Goal: Information Seeking & Learning: Compare options

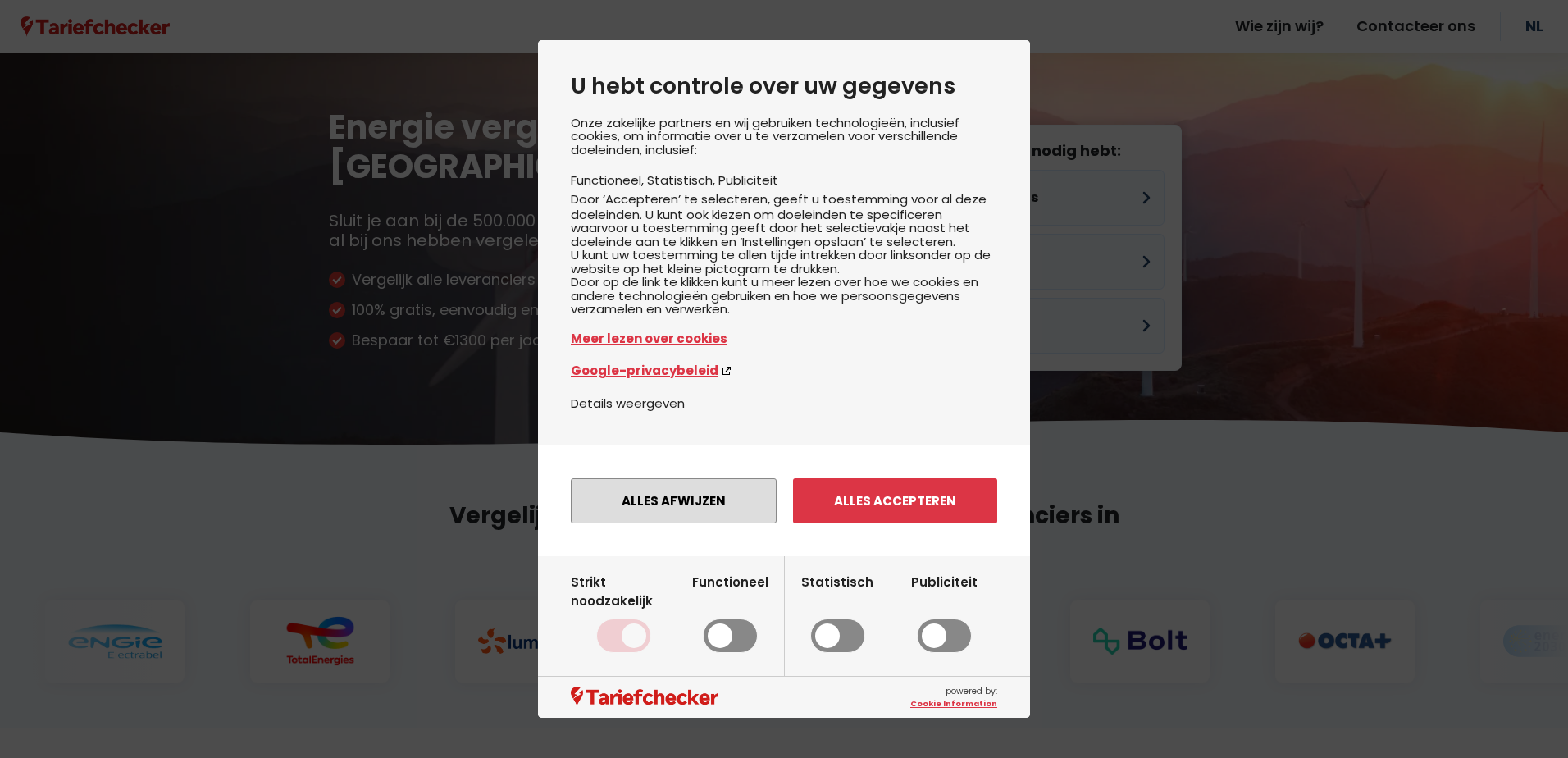
click at [737, 509] on button "Alles afwijzen" at bounding box center [673, 501] width 206 height 45
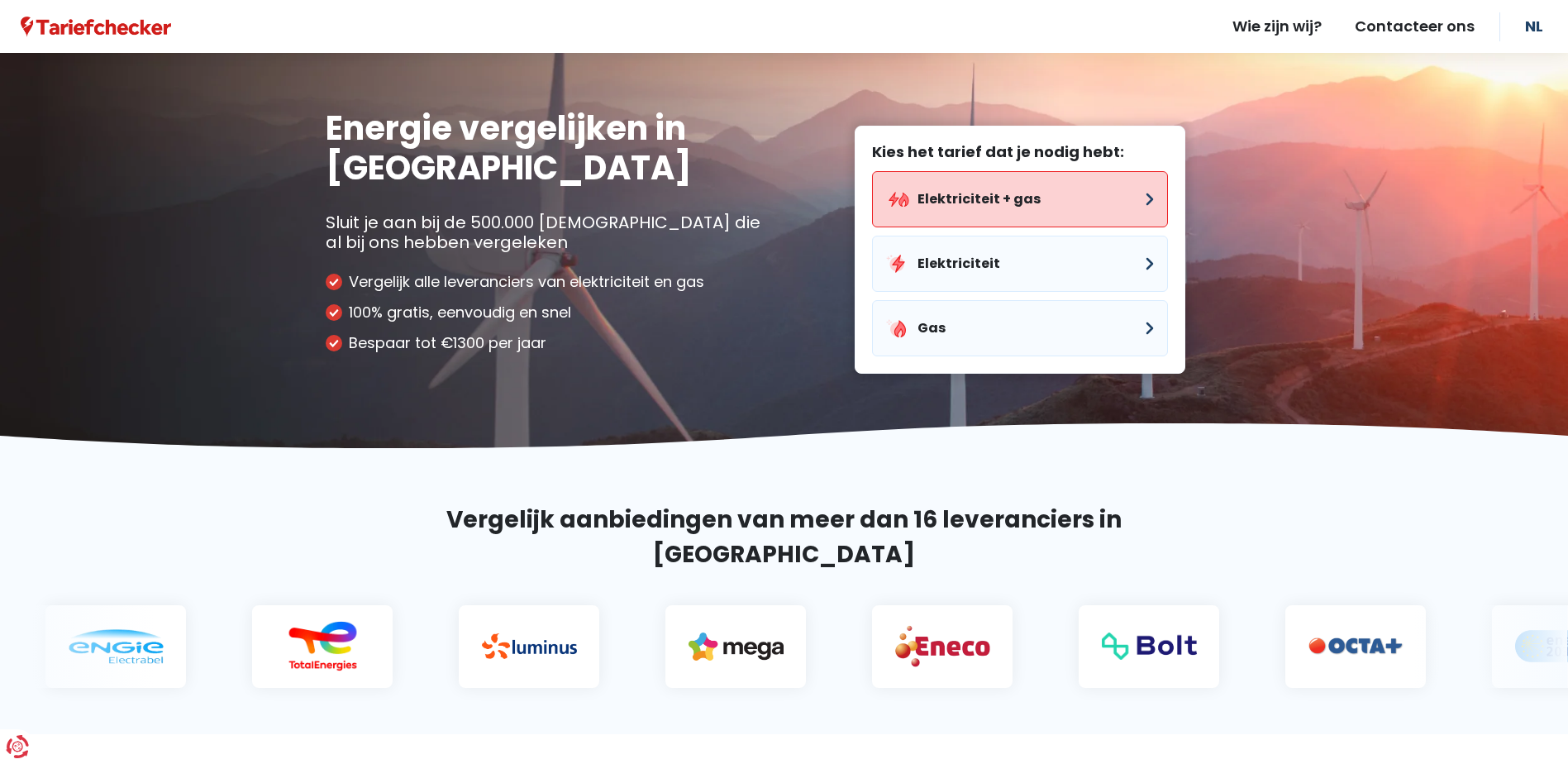
click at [942, 197] on button "Elektriciteit + gas" at bounding box center [1020, 198] width 295 height 56
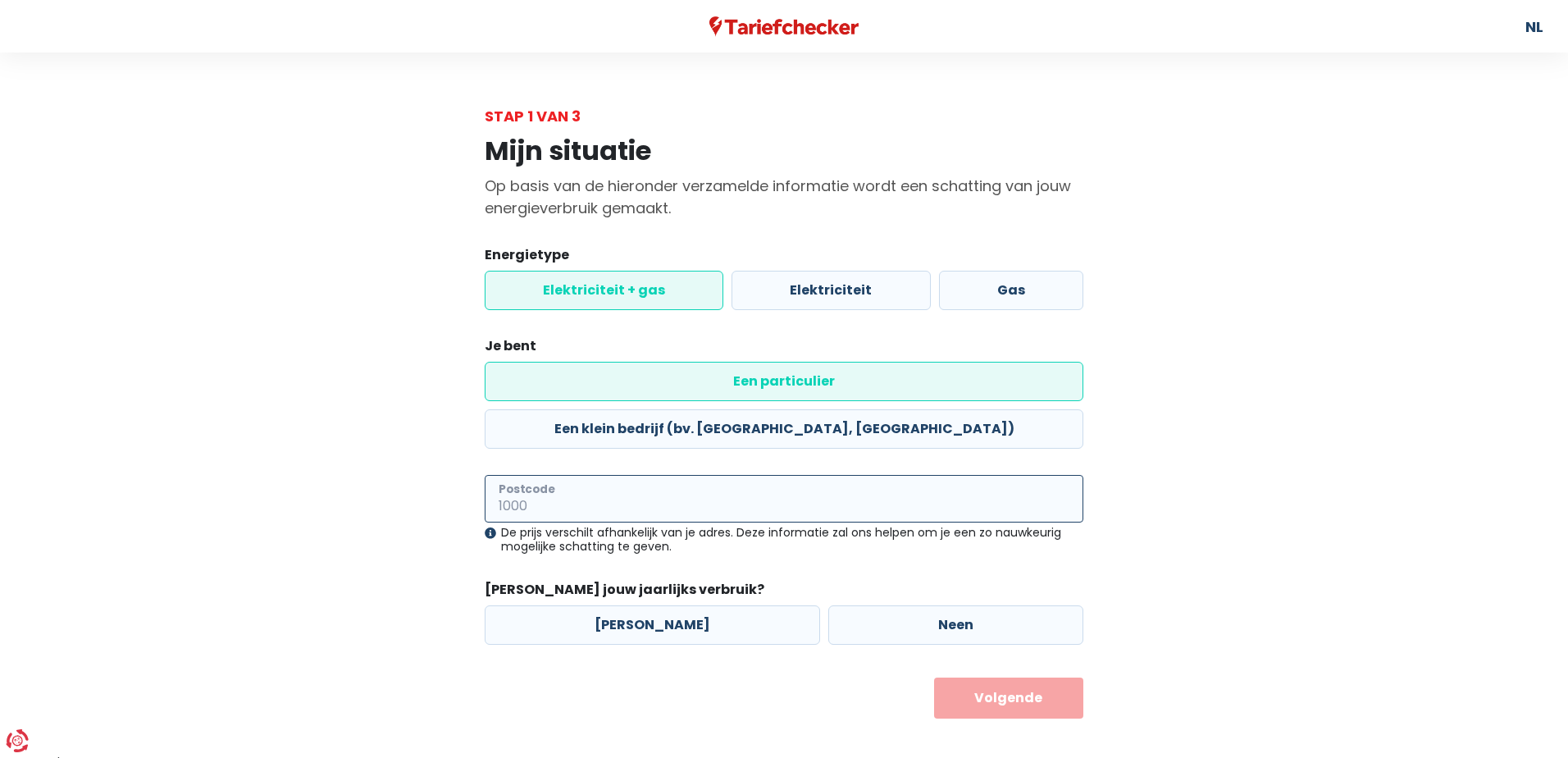
click at [589, 475] on input "Postcode" at bounding box center [783, 499] width 599 height 47
type input "2870"
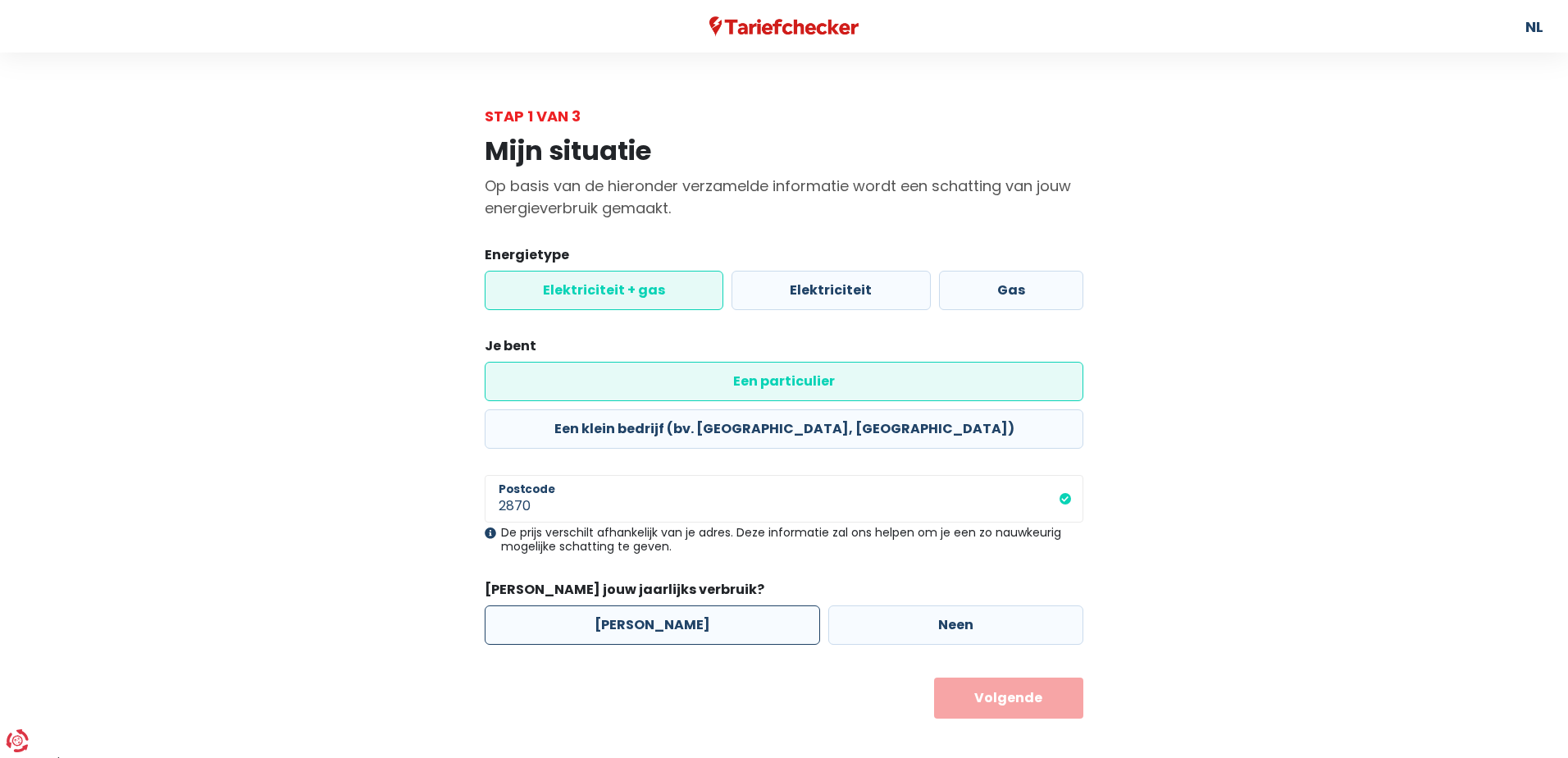
click at [644, 606] on label "[PERSON_NAME]" at bounding box center [652, 626] width 336 height 40
click at [644, 606] on input "[PERSON_NAME]" at bounding box center [652, 626] width 336 height 40
radio input "true"
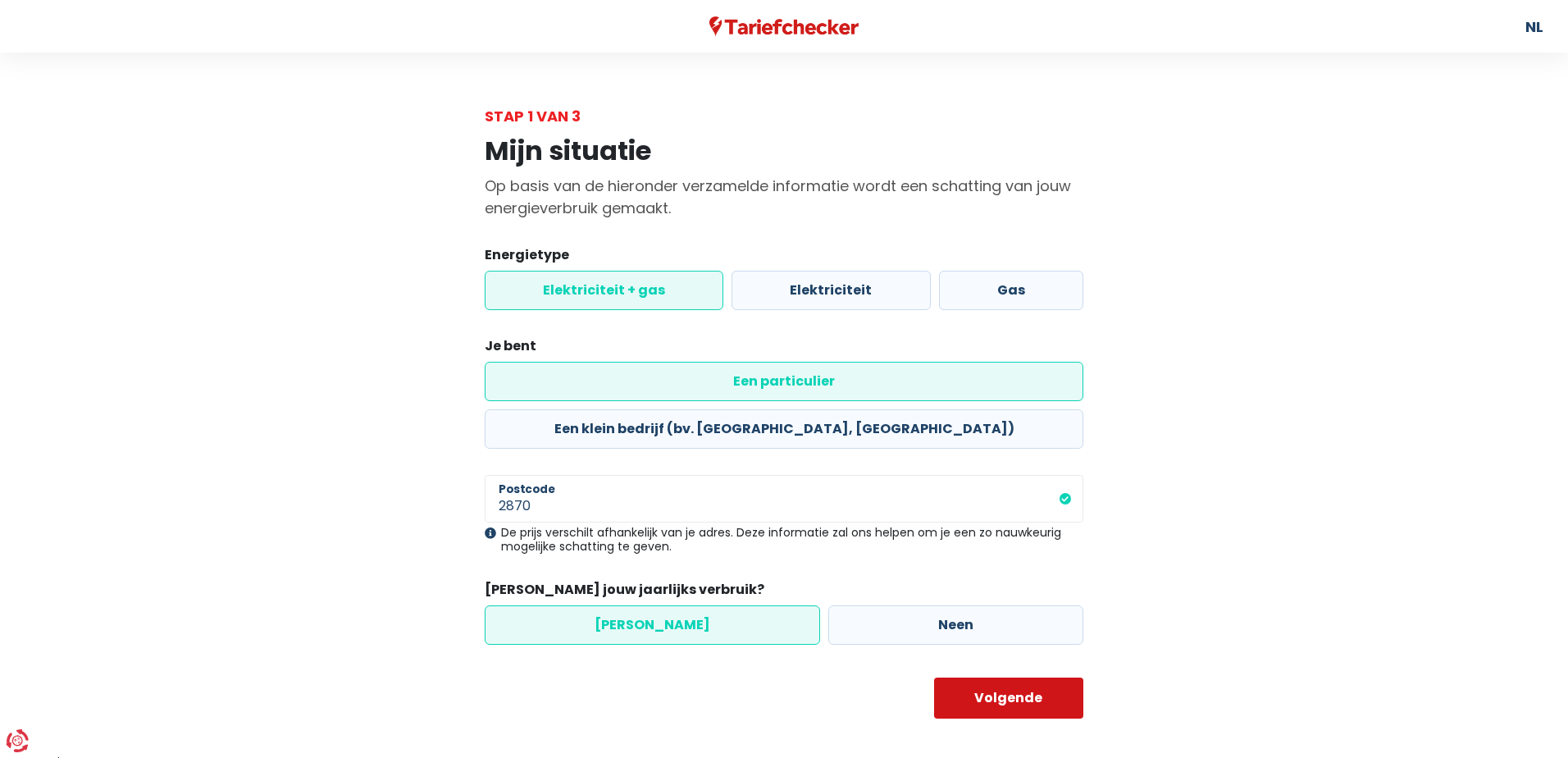
click at [949, 678] on button "Volgende" at bounding box center [1009, 697] width 150 height 41
select select
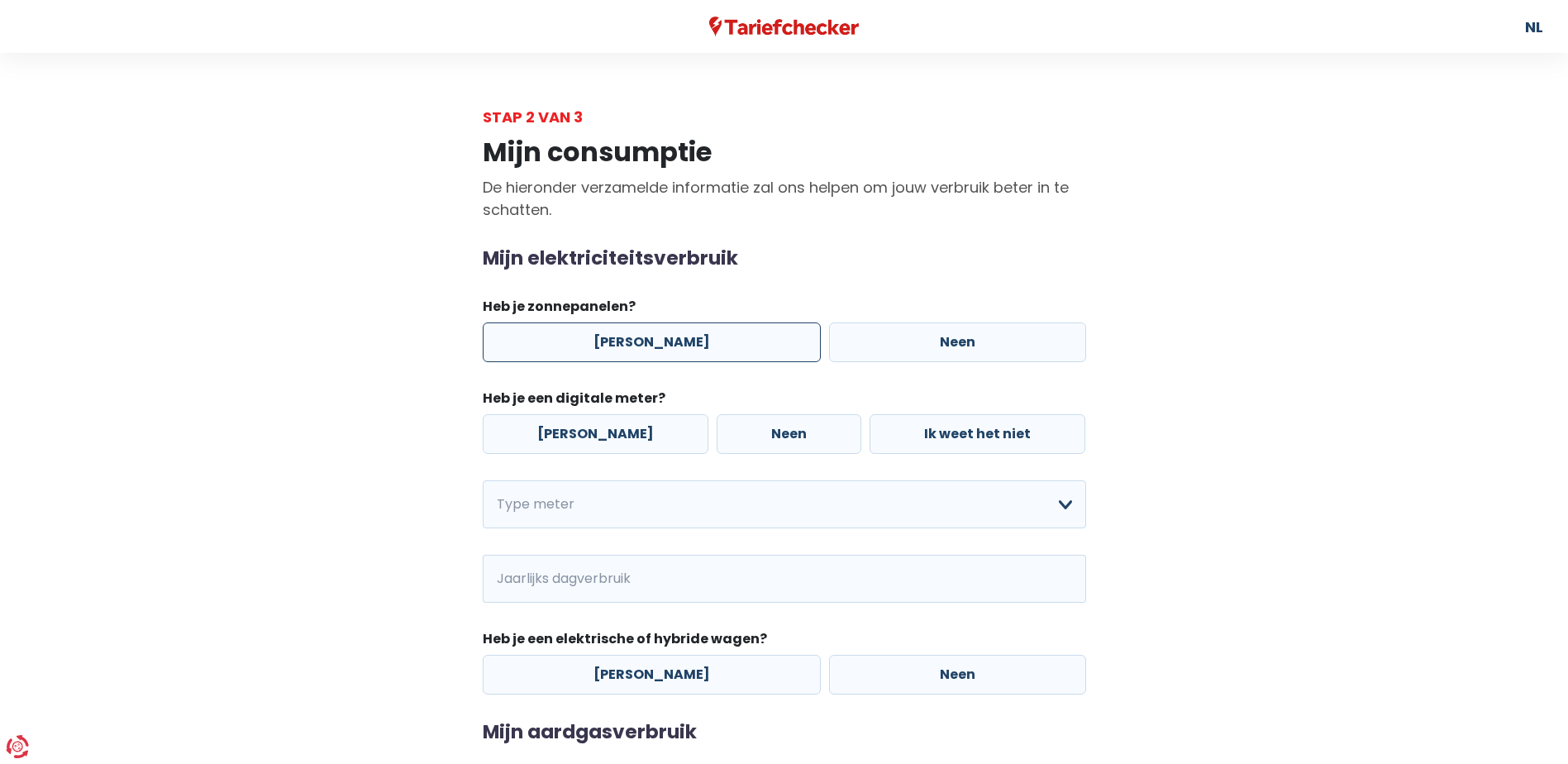
click at [592, 333] on label "[PERSON_NAME]" at bounding box center [651, 342] width 338 height 40
click at [592, 333] on input "[PERSON_NAME]" at bounding box center [651, 342] width 338 height 40
radio input "true"
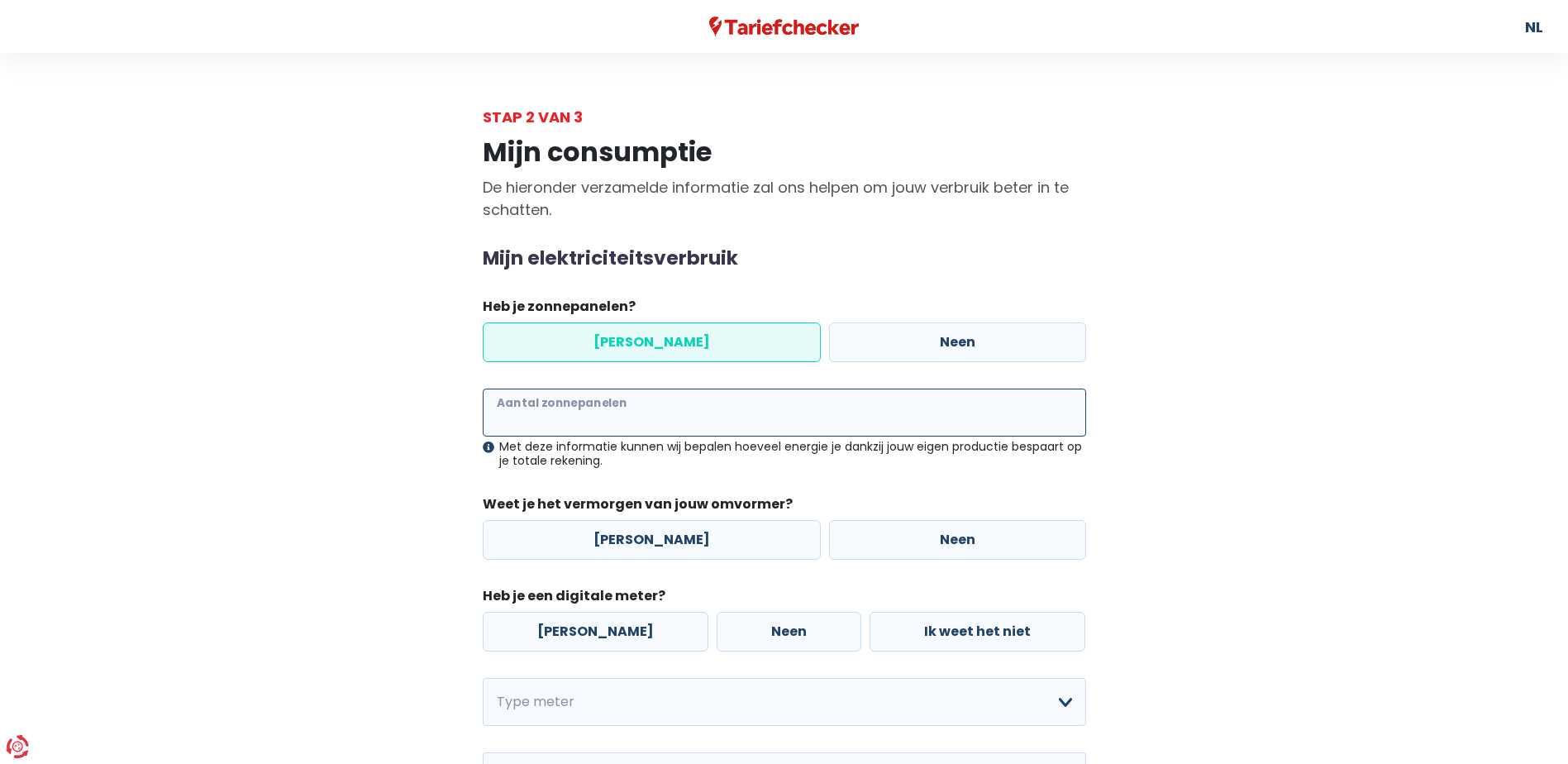
click at [600, 426] on input "Aantal zonnepanelen" at bounding box center [784, 413] width 603 height 48
type input "16"
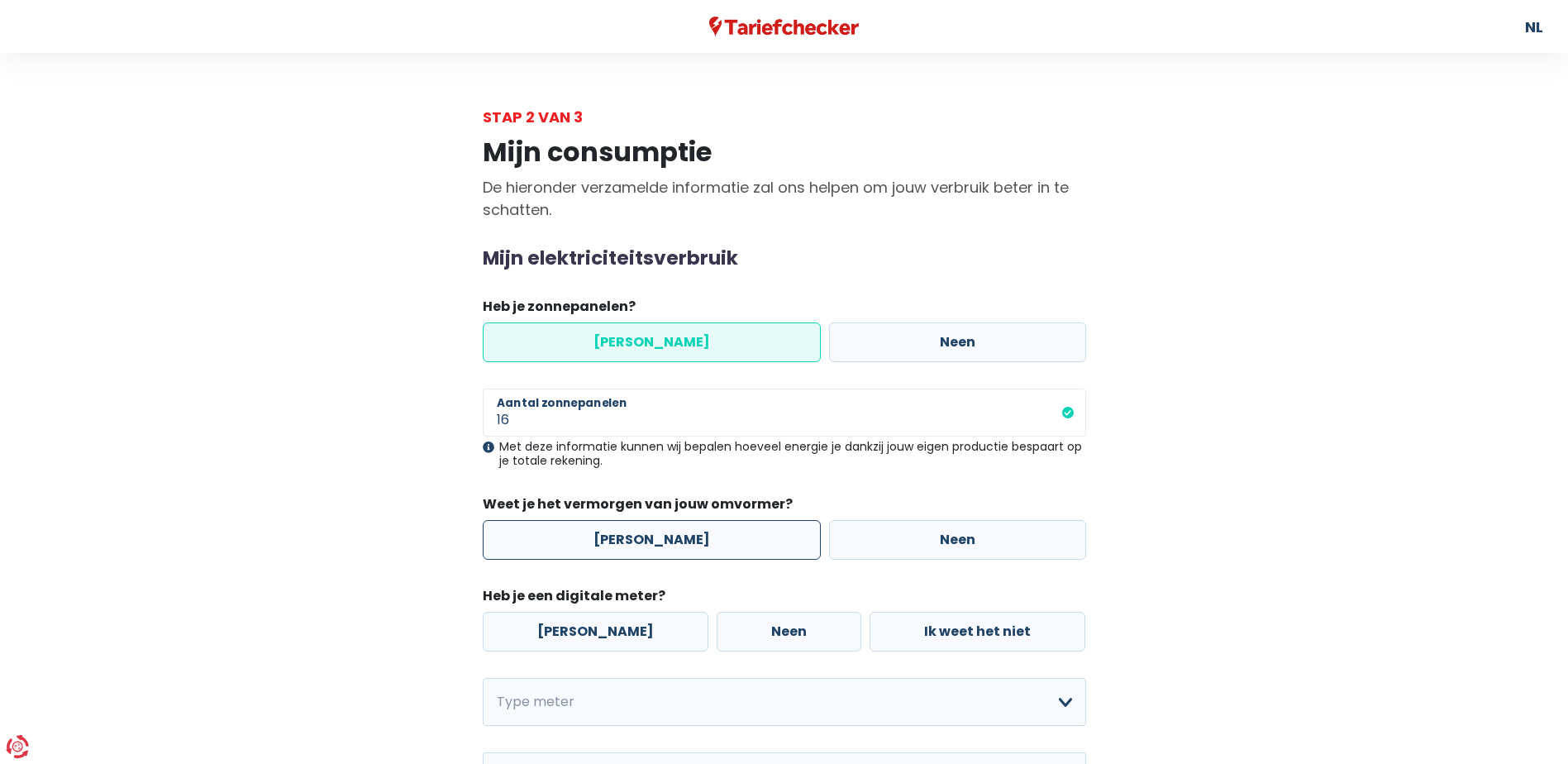
click at [564, 537] on label "[PERSON_NAME]" at bounding box center [651, 540] width 338 height 40
click at [564, 537] on input "[PERSON_NAME]" at bounding box center [651, 540] width 338 height 40
radio input "true"
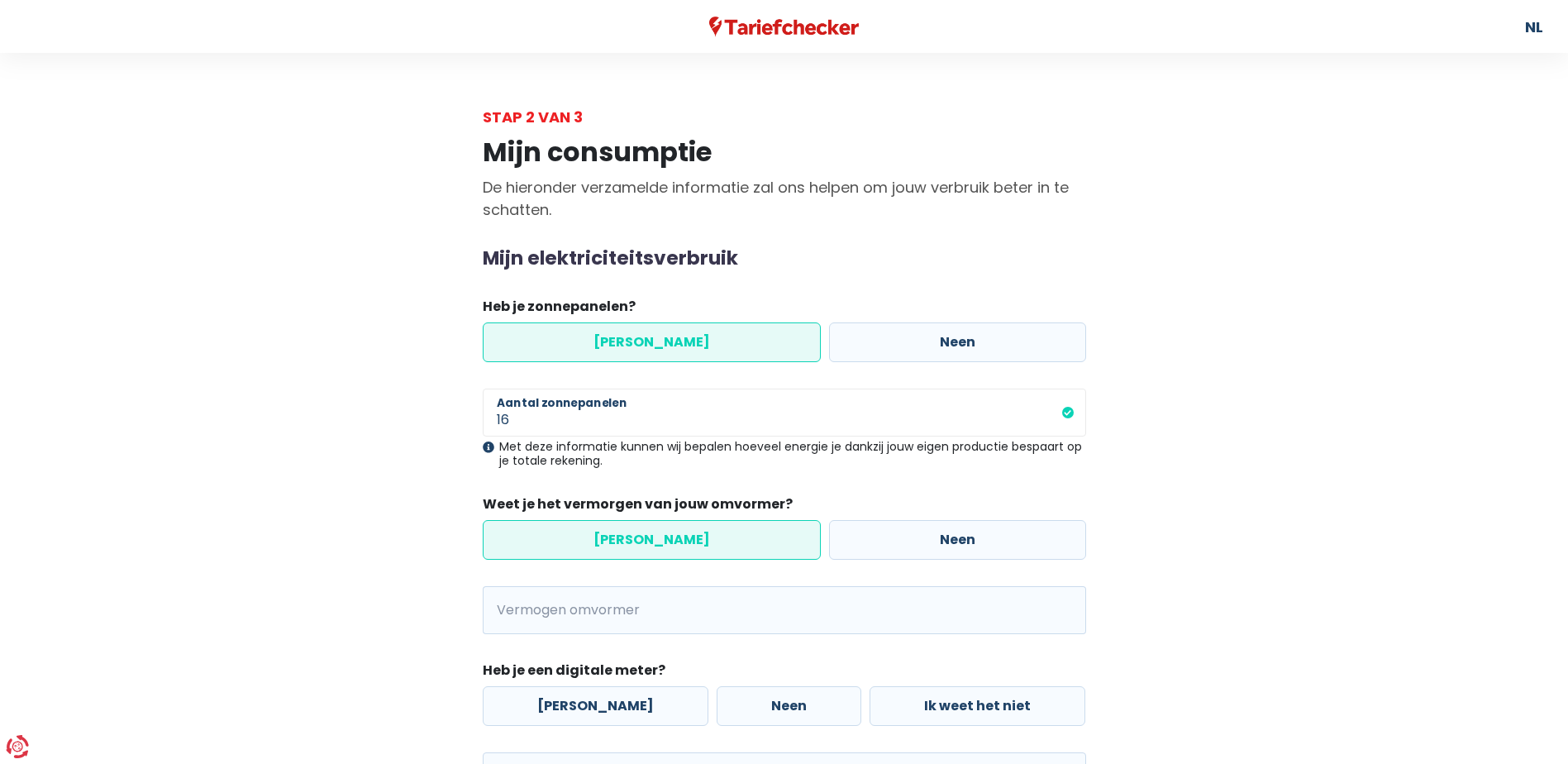
scroll to position [248, 0]
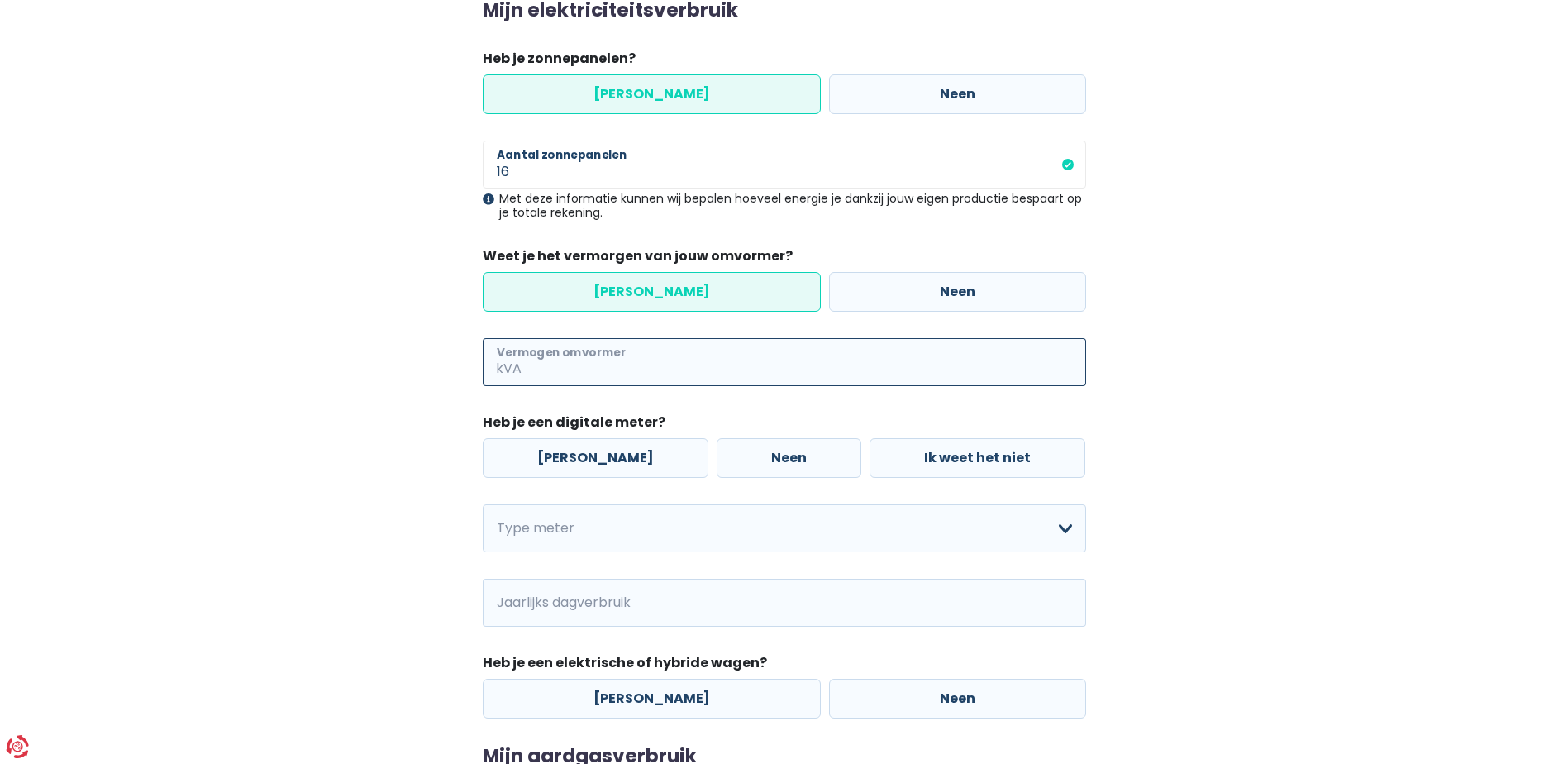
click at [575, 374] on input "Vermogen omvormer" at bounding box center [805, 362] width 561 height 48
type input "6"
click at [576, 464] on label "[PERSON_NAME]" at bounding box center [595, 459] width 226 height 40
click at [576, 464] on input "[PERSON_NAME]" at bounding box center [595, 459] width 226 height 40
radio input "true"
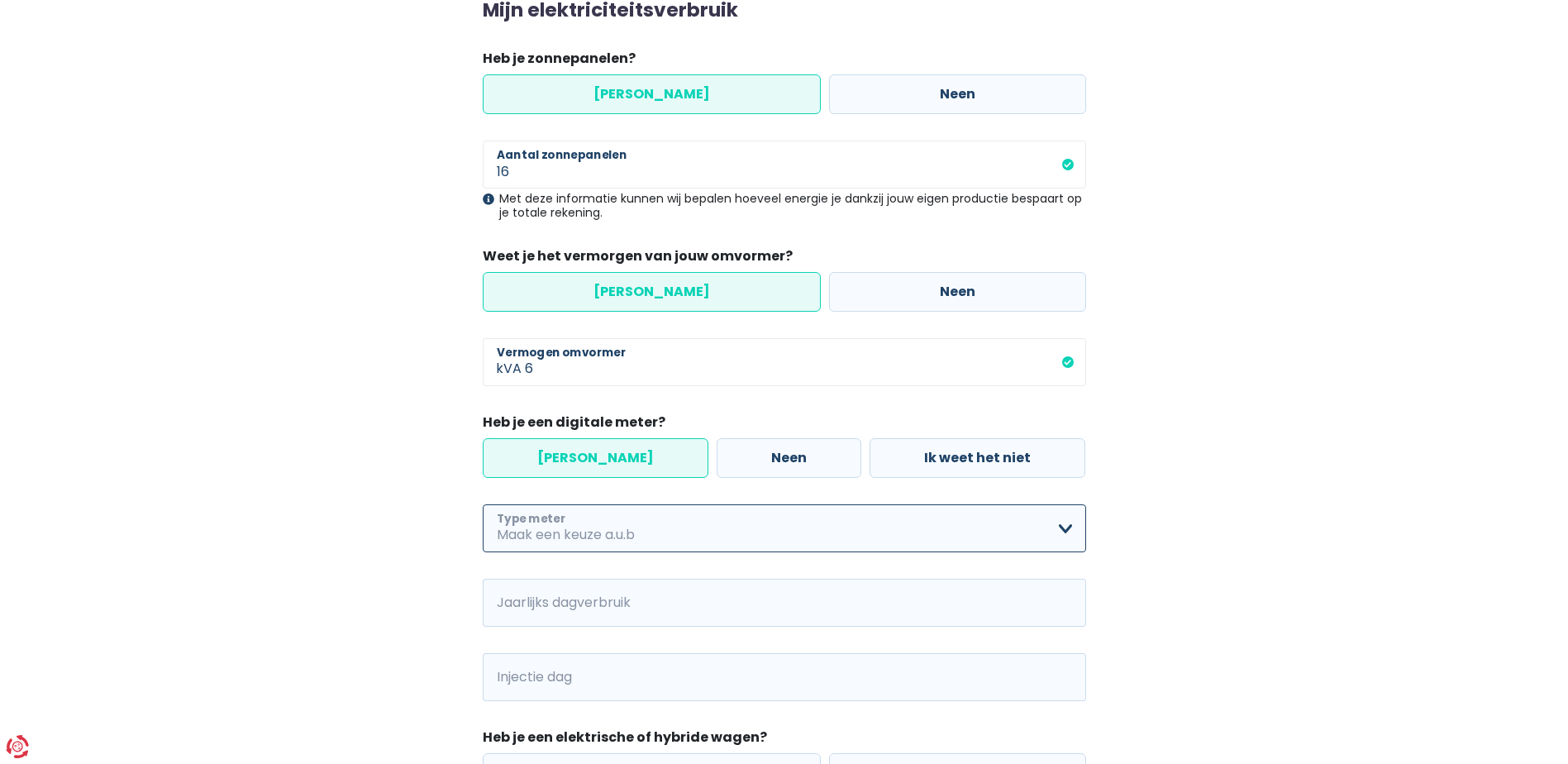
click at [631, 529] on select "Enkelvoudig Tweevoudig Enkelvoudig + uitsluitend nachttarief Tweevoudig + uitsl…" at bounding box center [784, 528] width 603 height 48
select select "day_night_bi_hourly"
click at [482, 505] on select "Enkelvoudig Tweevoudig Enkelvoudig + uitsluitend nachttarief Tweevoudig + uitsl…" at bounding box center [784, 528] width 603 height 48
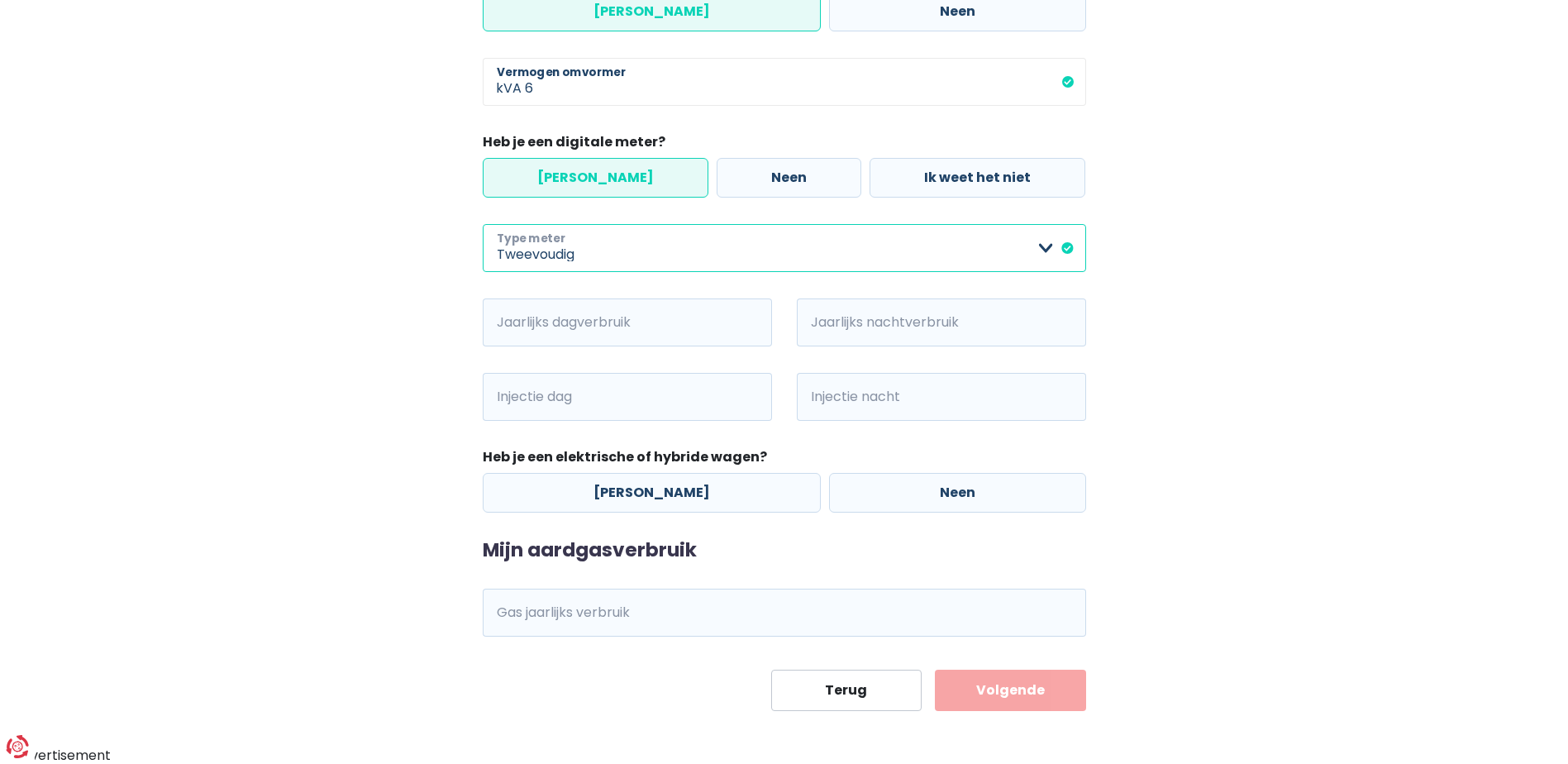
scroll to position [529, 0]
click at [928, 496] on label "Neen" at bounding box center [958, 492] width 257 height 40
click at [928, 496] on input "Neen" at bounding box center [958, 492] width 257 height 40
radio input "true"
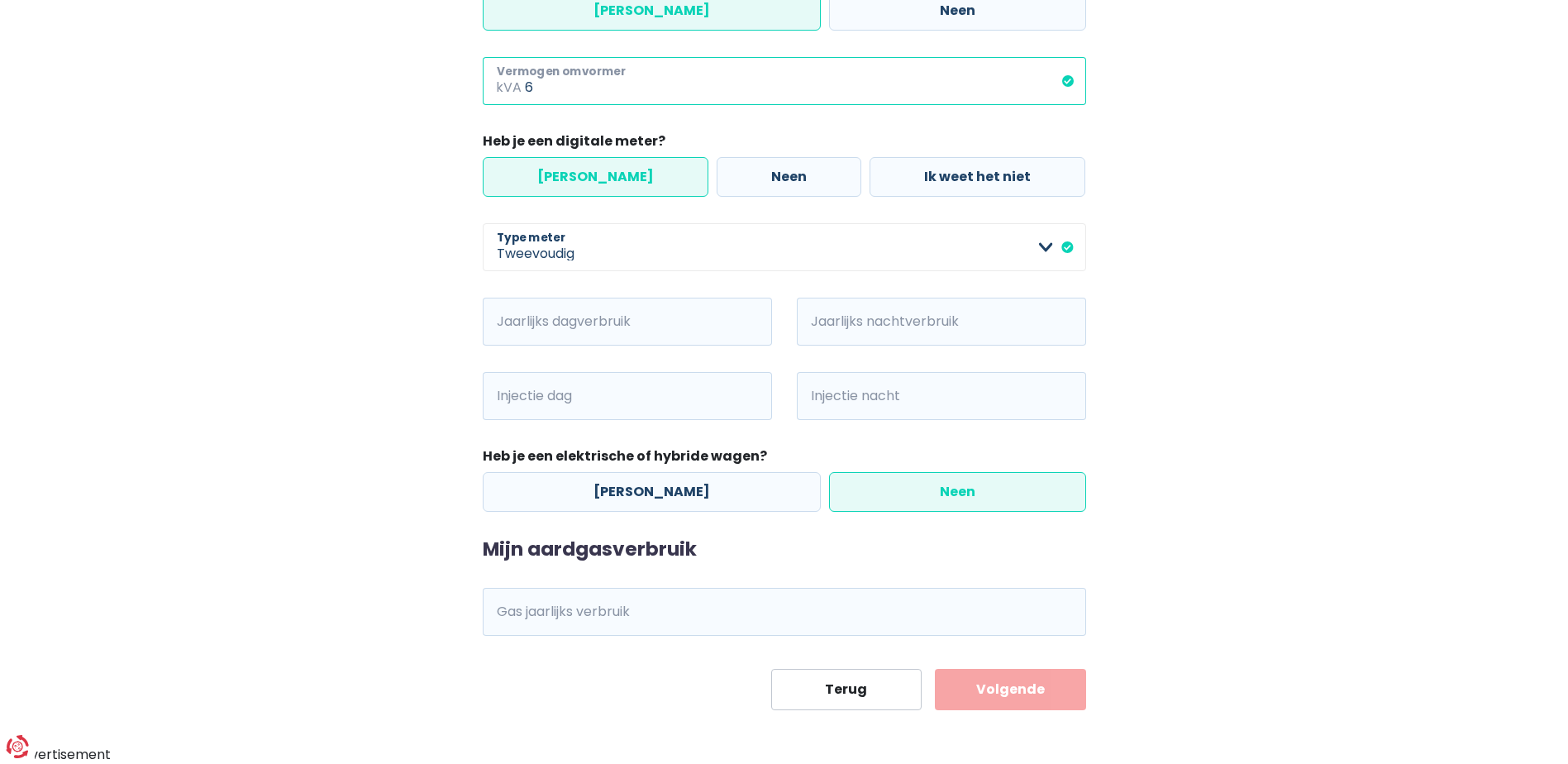
click at [553, 87] on input "6" at bounding box center [805, 81] width 561 height 48
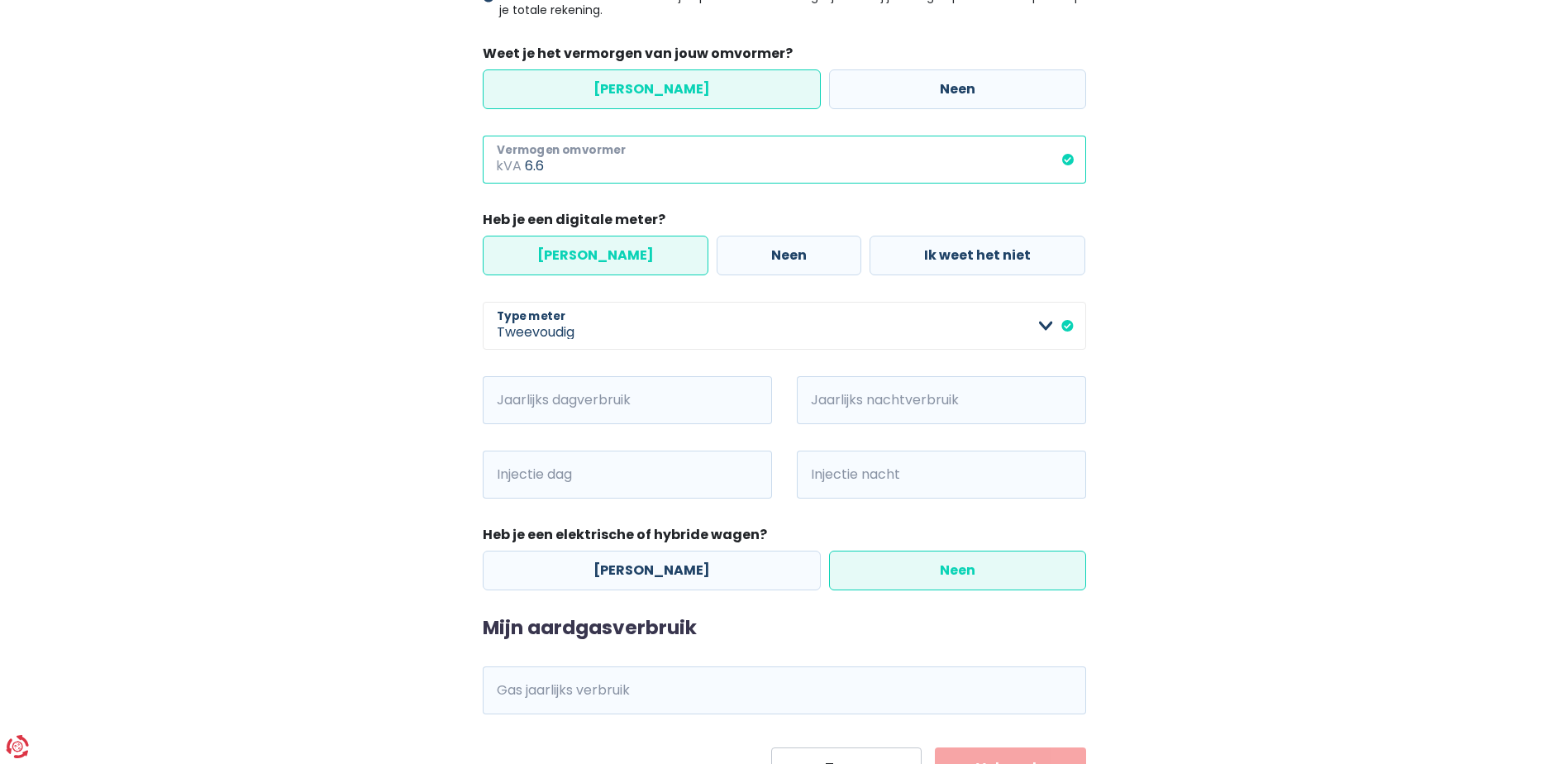
scroll to position [446, 0]
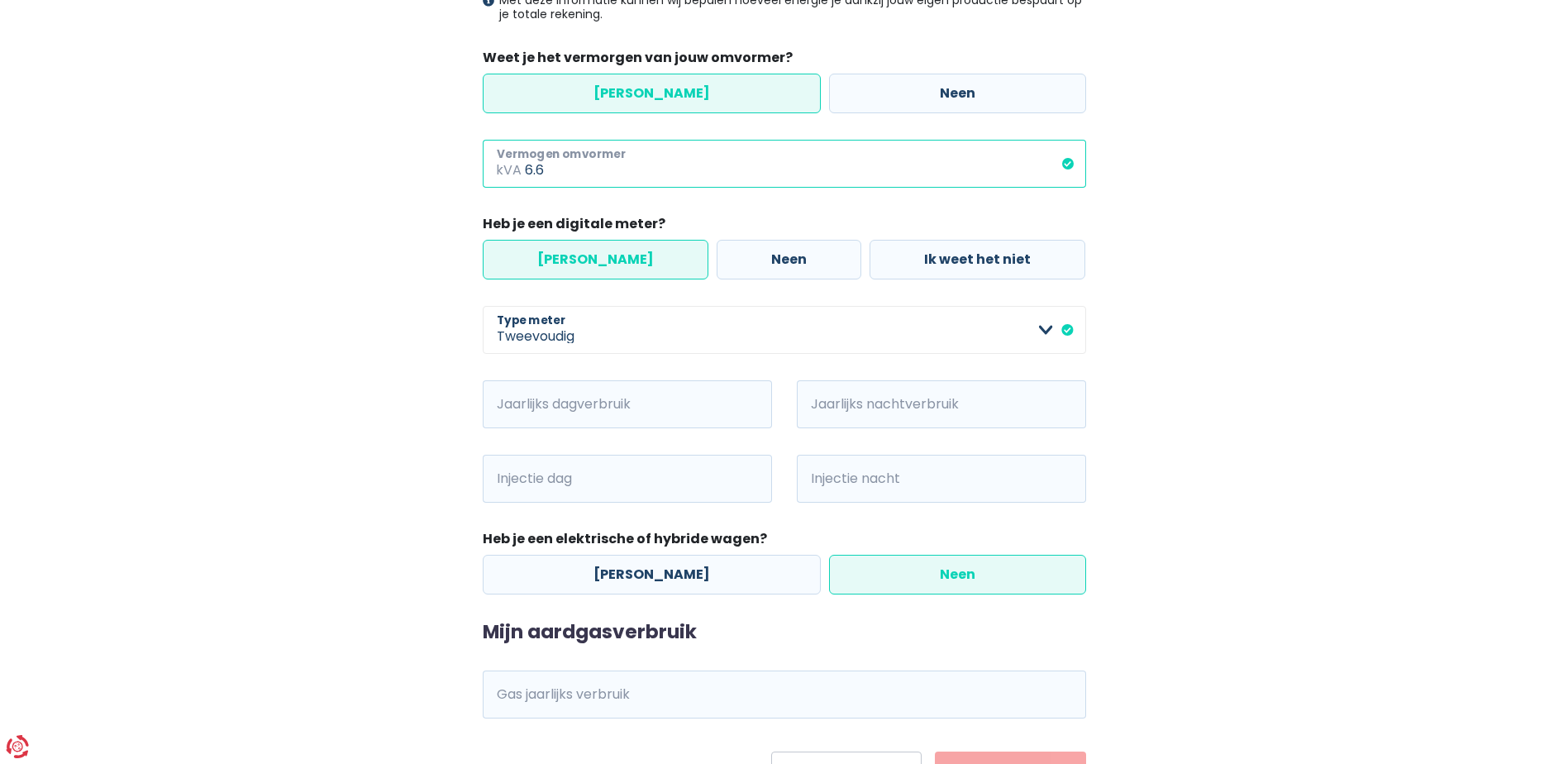
type input "6.6"
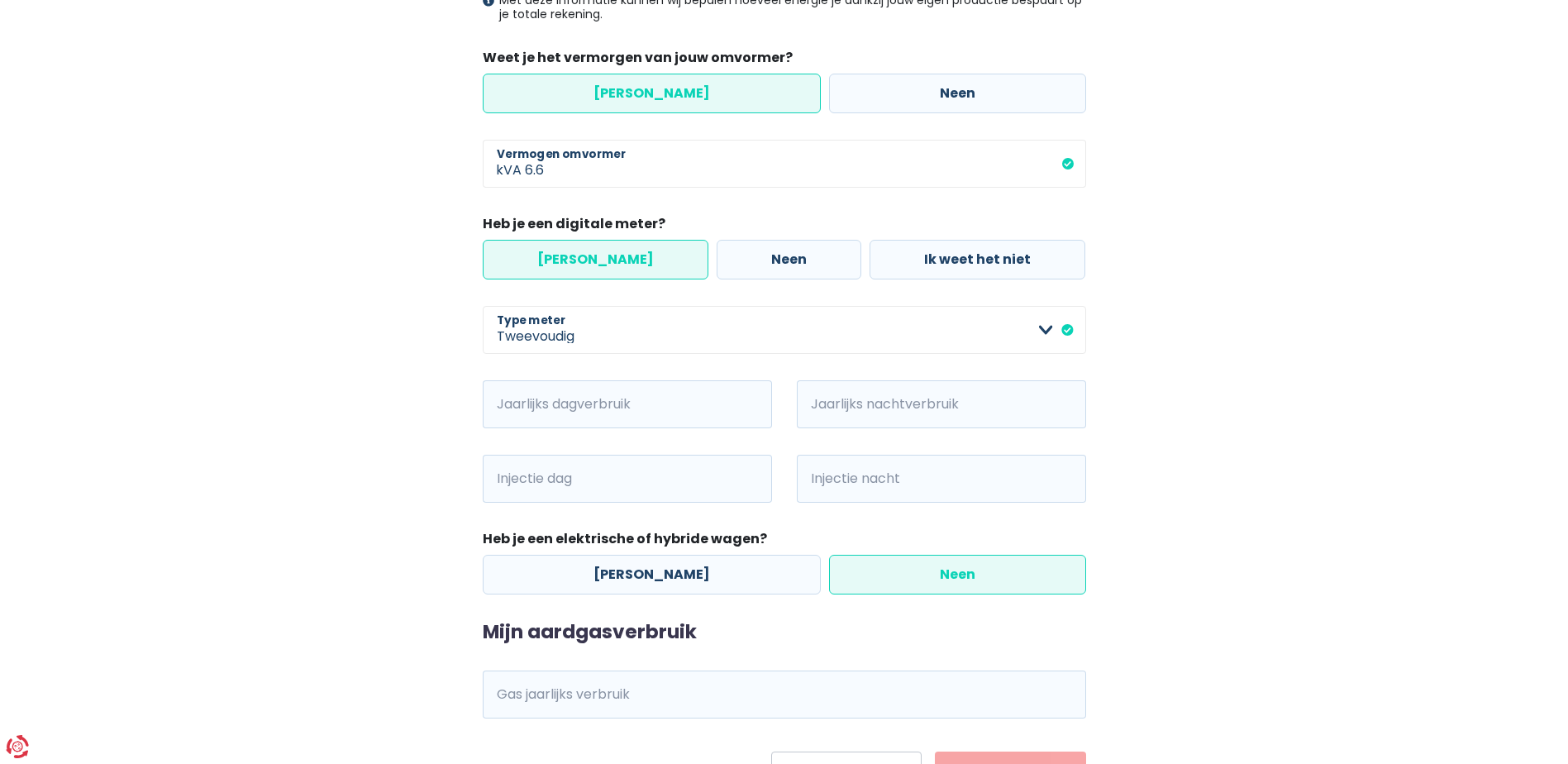
click at [412, 215] on div "Mijn consumptie De hieronder verzamelde informatie zal ons helpen om jouw verbr…" at bounding box center [784, 237] width 942 height 1111
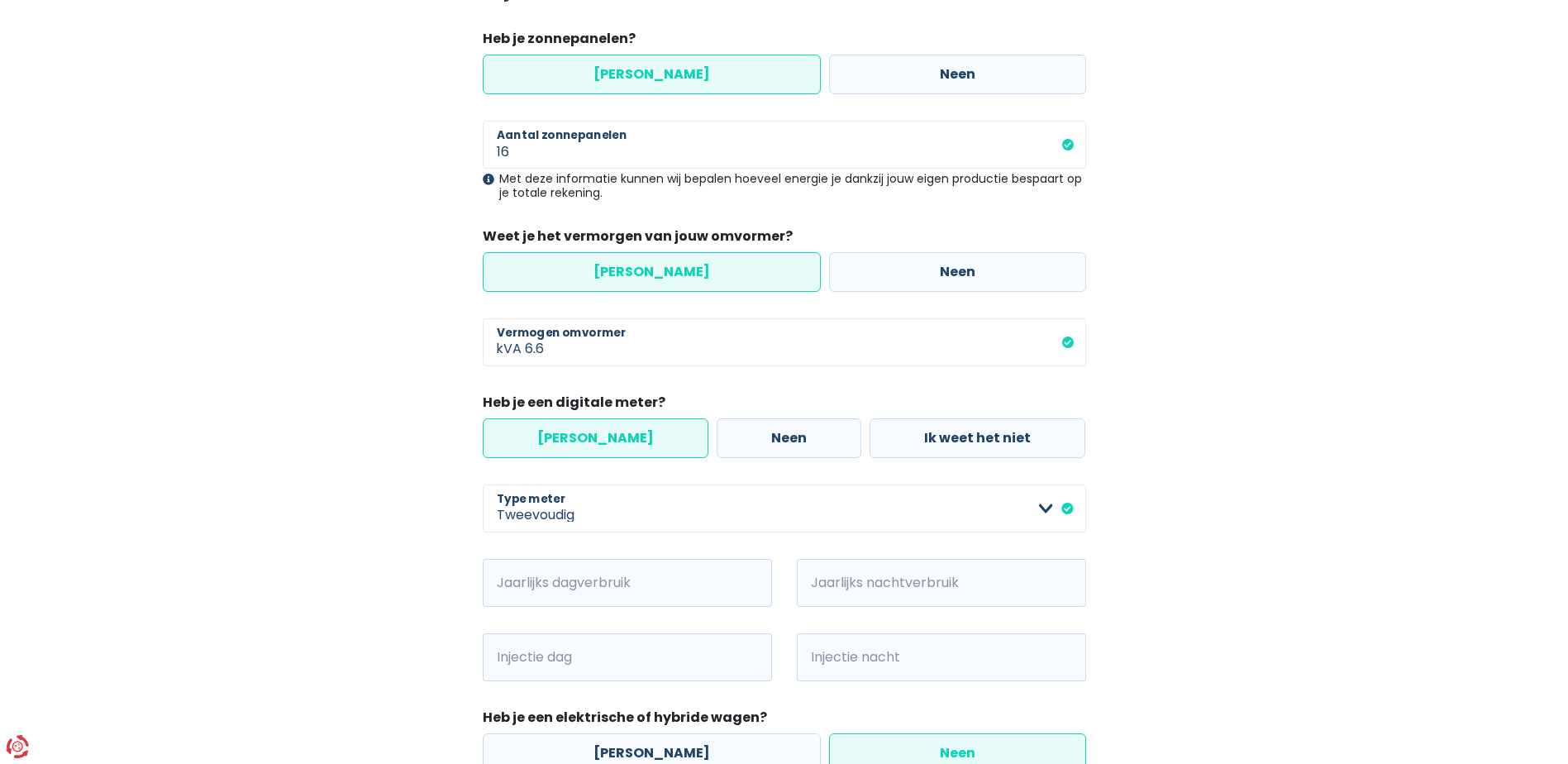
scroll to position [363, 0]
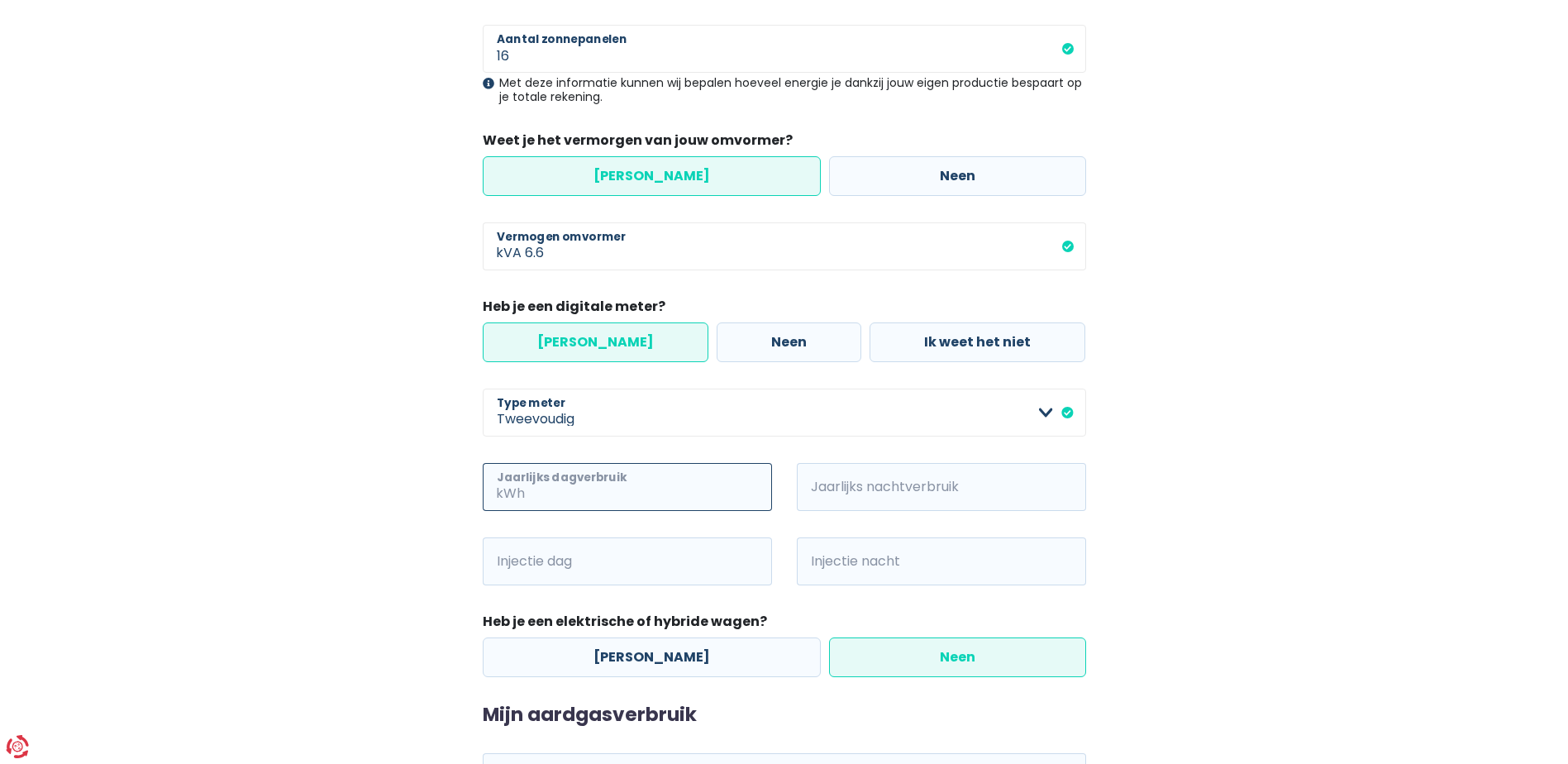
click at [604, 485] on input "Jaarlijks dagverbruik" at bounding box center [650, 487] width 244 height 48
type input "1020"
click at [892, 485] on input "Jaarlijks nachtverbruik" at bounding box center [965, 487] width 244 height 48
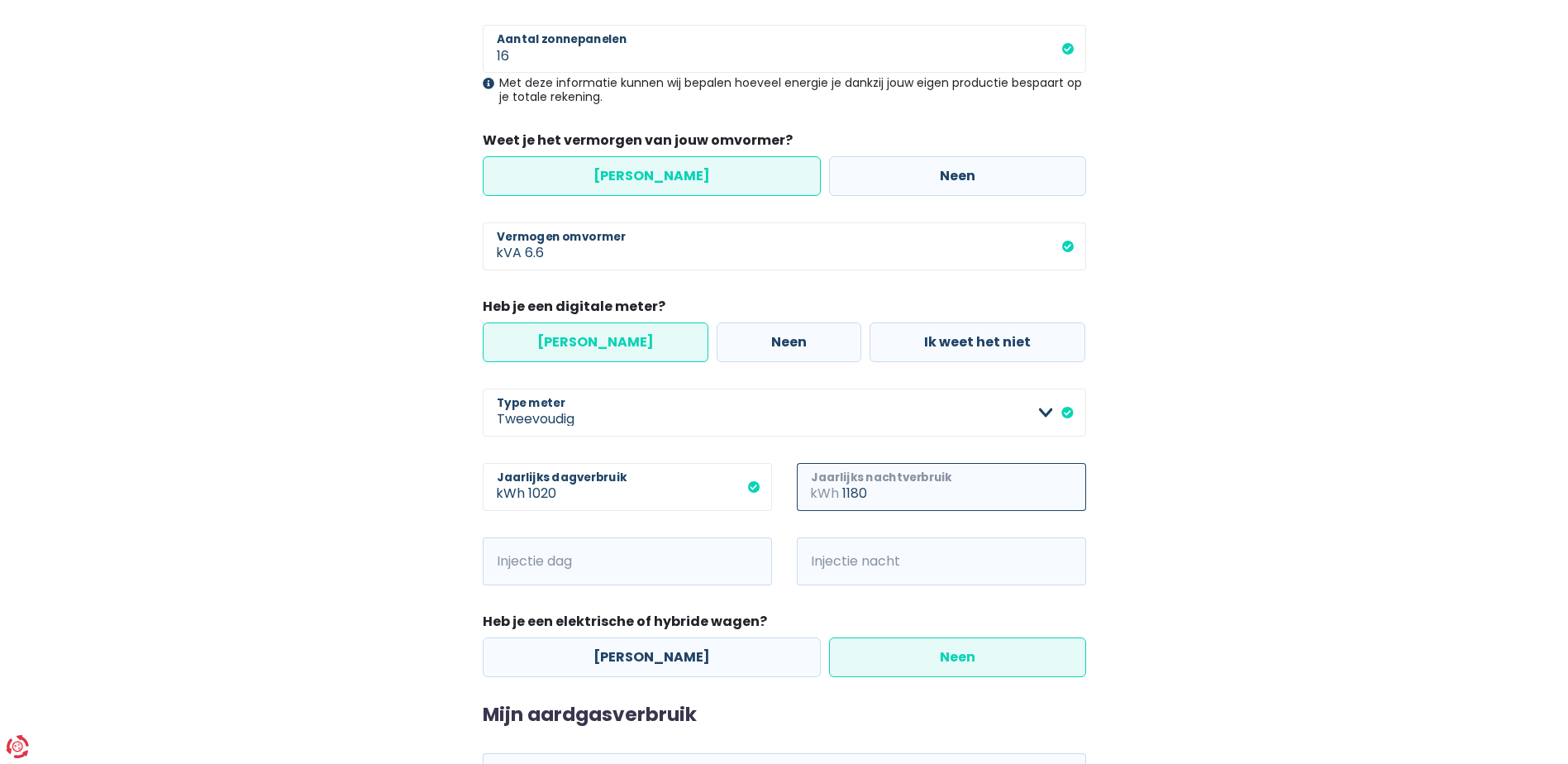
type input "1180"
click at [604, 587] on div "kWh Injectie dag" at bounding box center [626, 575] width 314 height 74
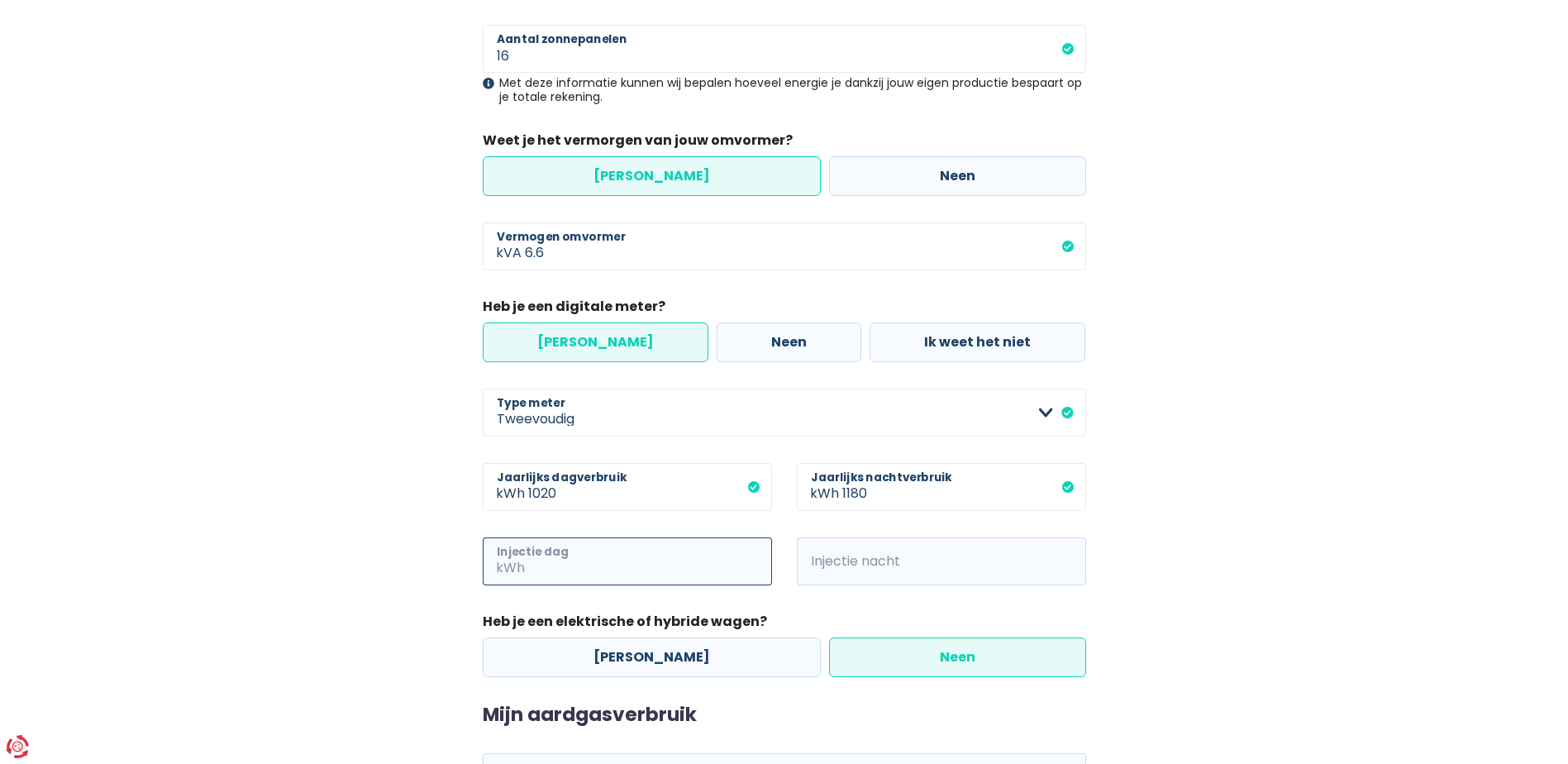
click at [611, 558] on input "Injectie dag" at bounding box center [650, 562] width 244 height 48
type input "2680"
click at [889, 563] on input "Injectie nacht" at bounding box center [965, 562] width 244 height 48
type input "1180"
click at [1375, 406] on main "Stap 2 van 3 Mijn consumptie De hieronder verzamelde informatie zal ons helpen …" at bounding box center [784, 308] width 1568 height 1134
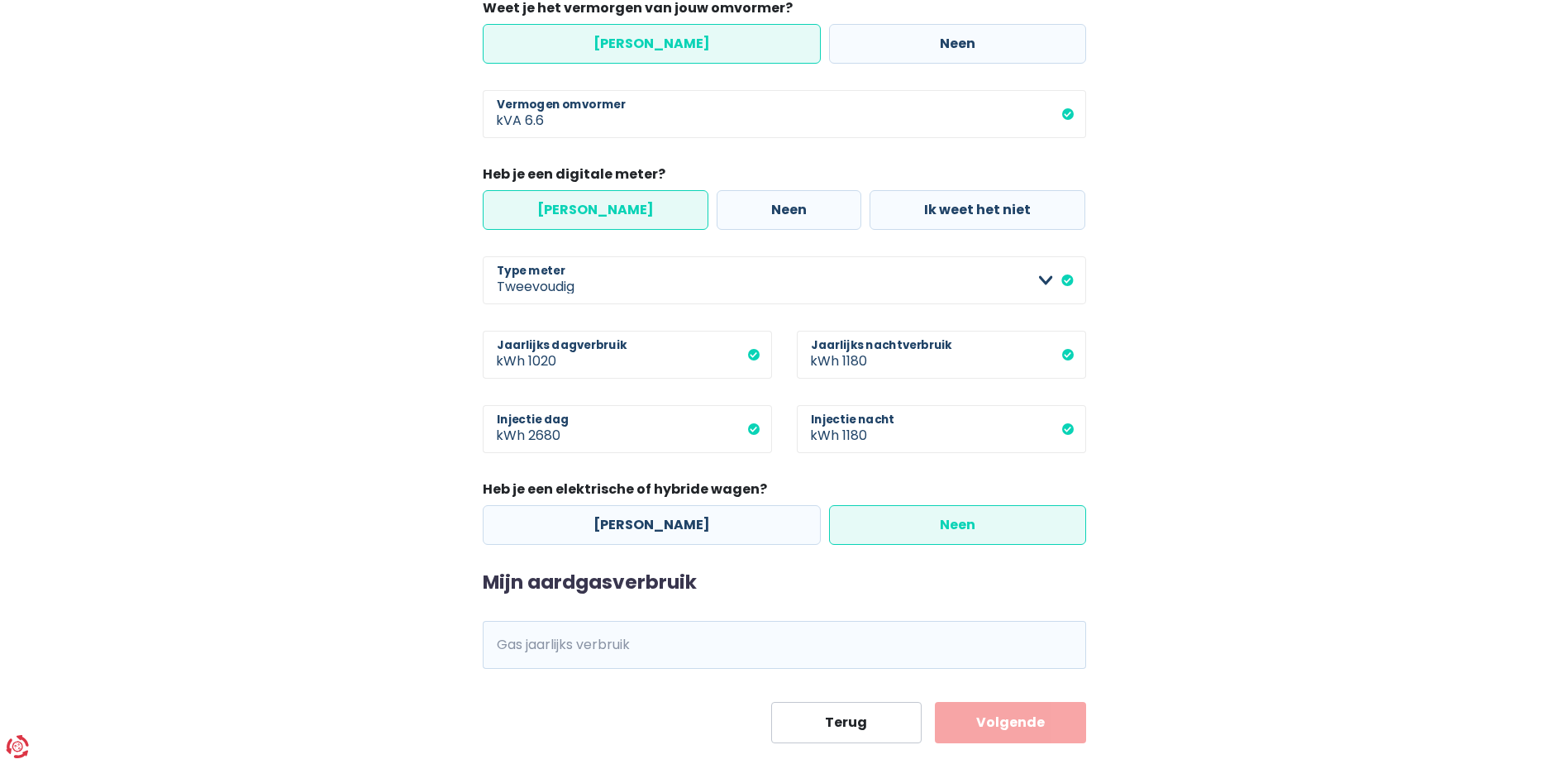
scroll to position [529, 0]
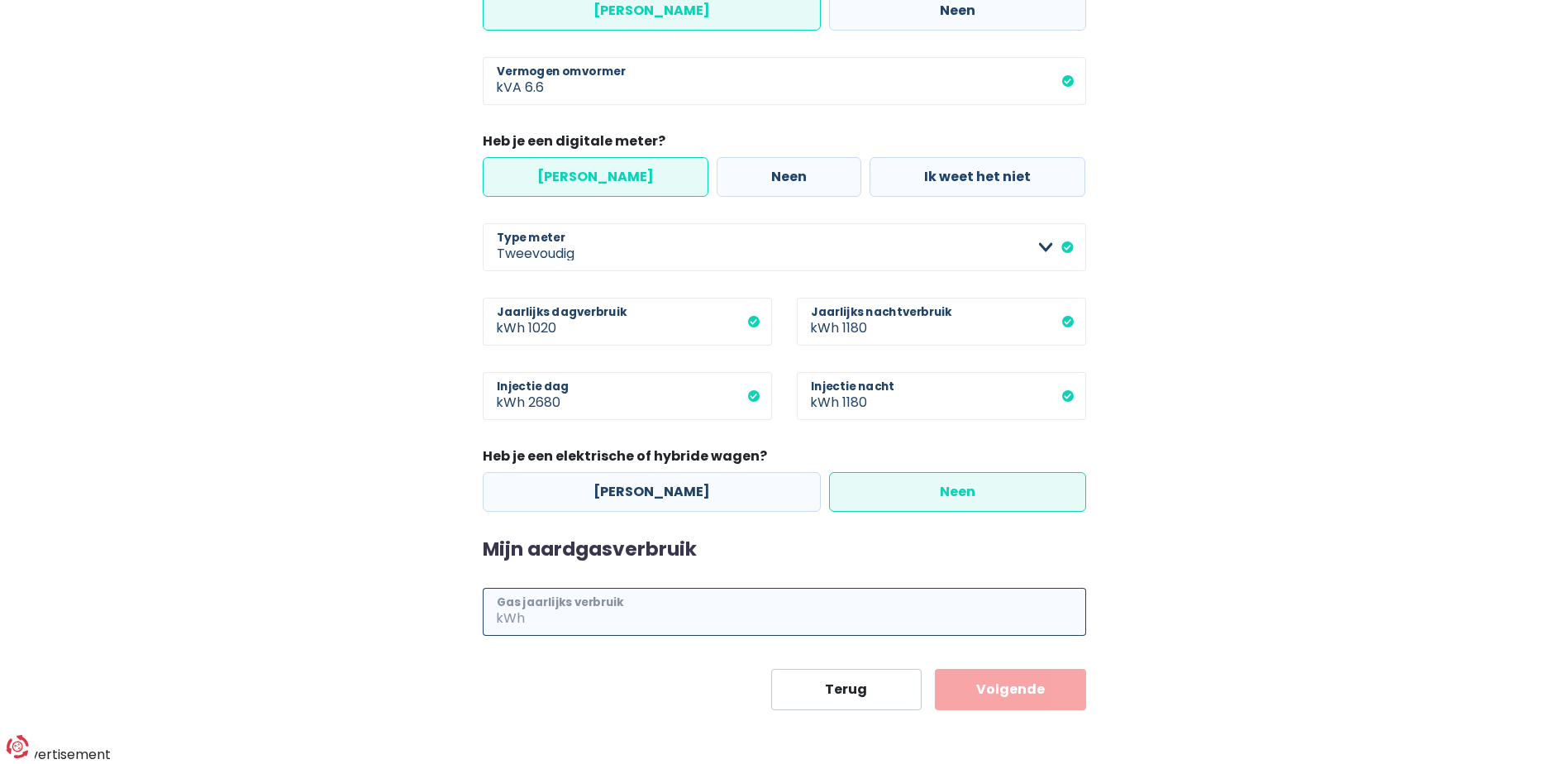
click at [682, 602] on input "Gas jaarlijks verbruik" at bounding box center [806, 611] width 558 height 48
type input "11000"
click at [1031, 687] on button "Volgende" at bounding box center [1010, 689] width 152 height 41
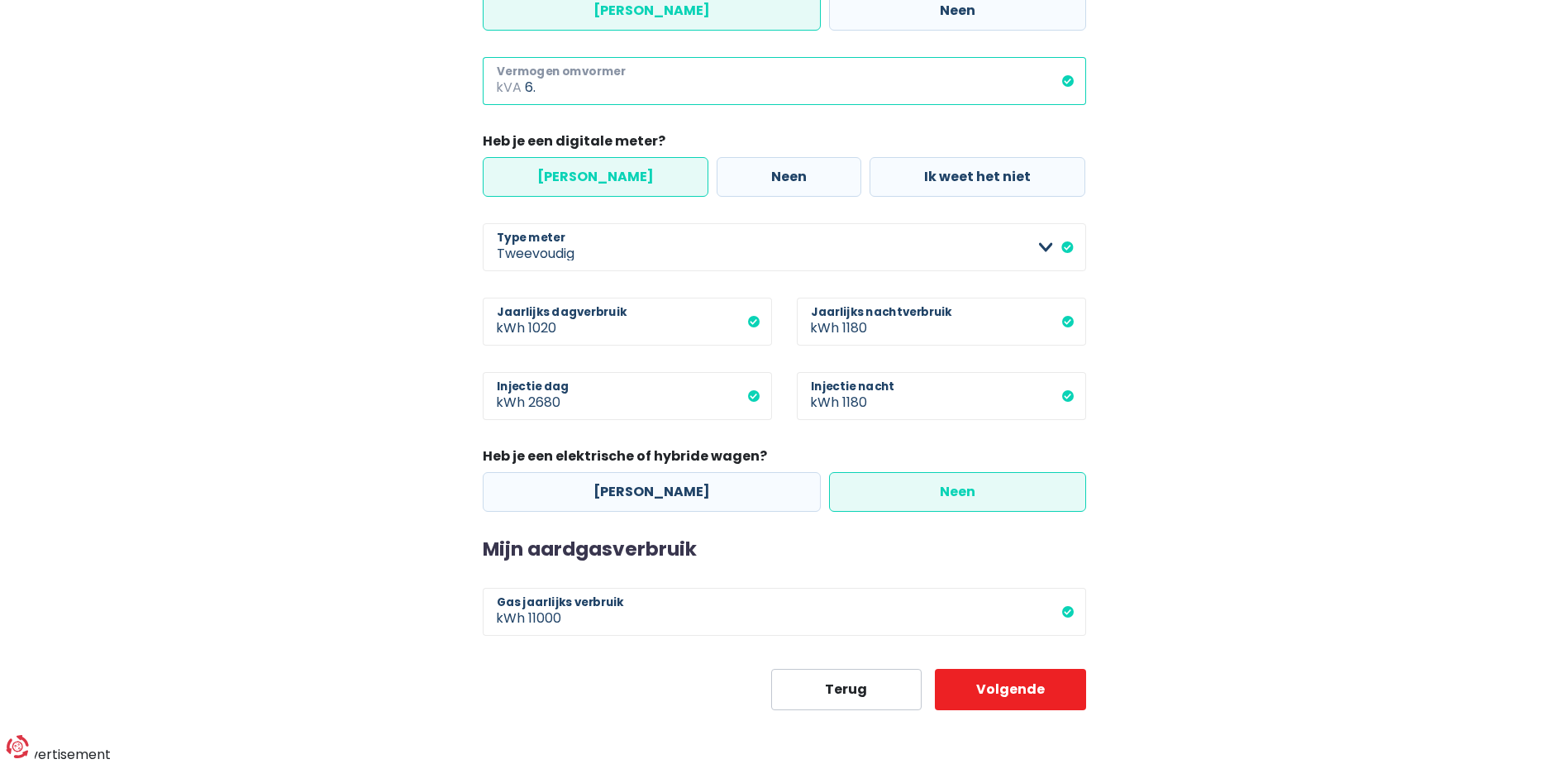
type input "6"
type input "7"
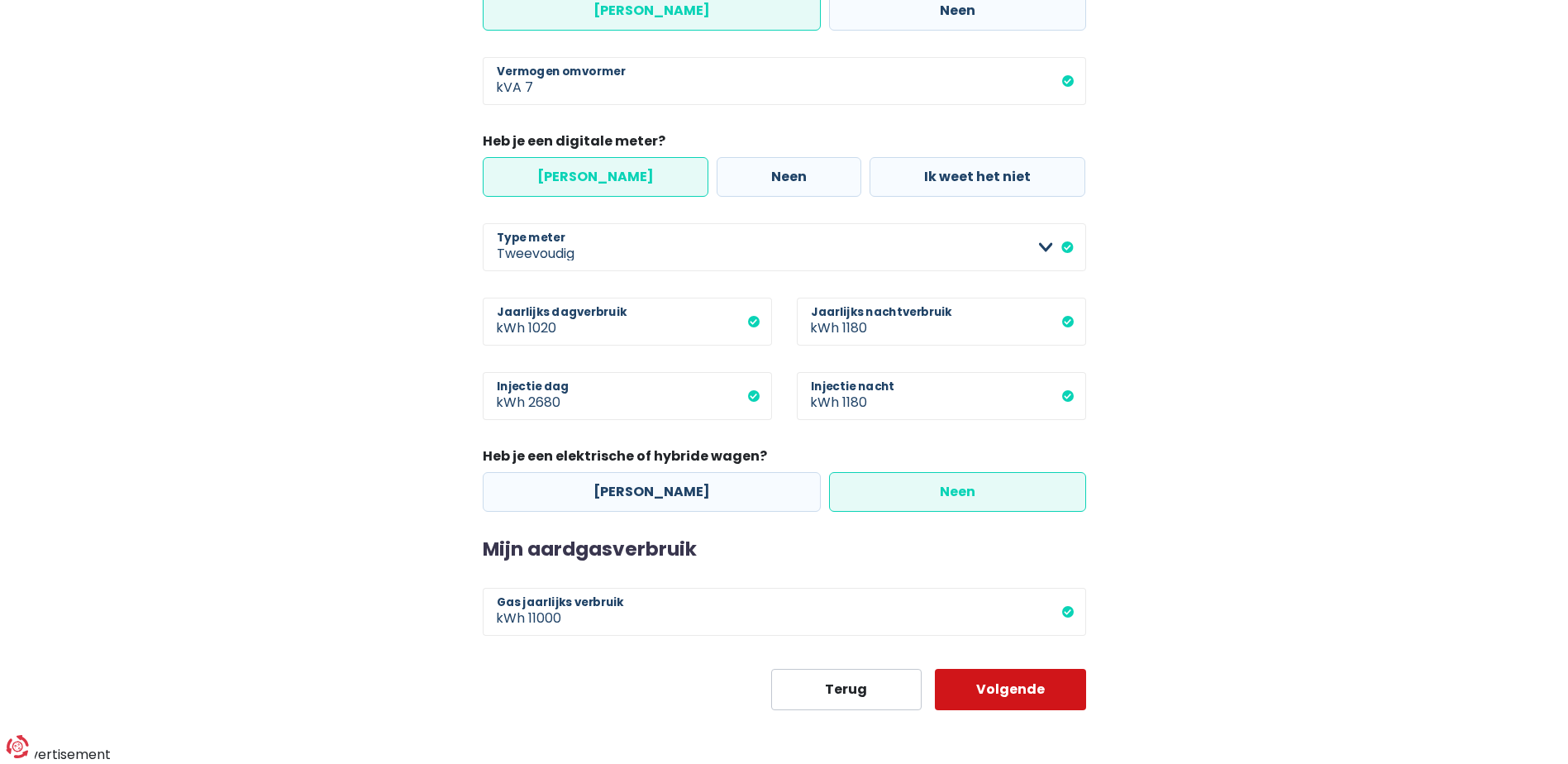
click at [1004, 702] on button "Volgende" at bounding box center [1010, 689] width 152 height 41
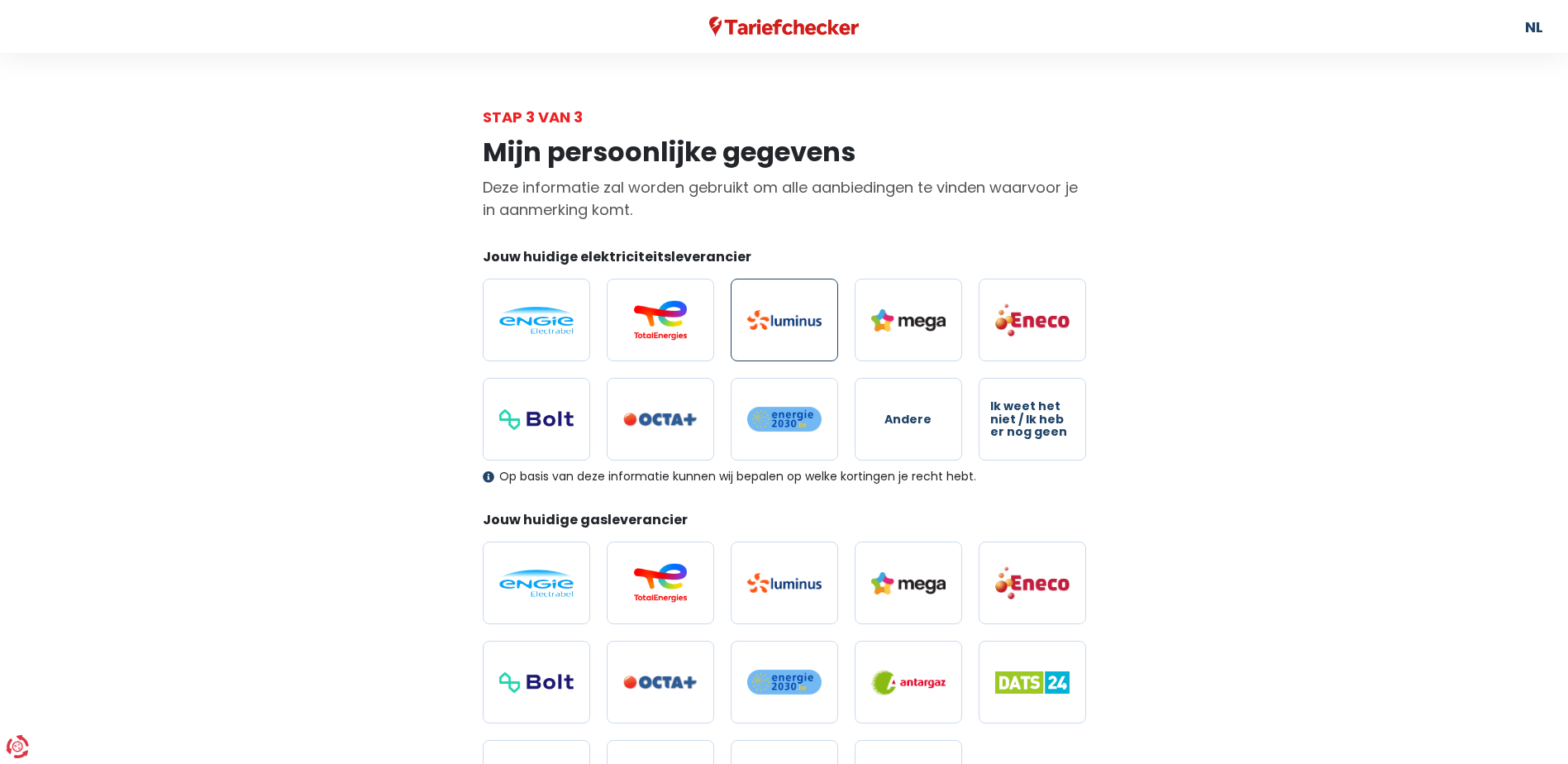
click at [776, 317] on img at bounding box center [784, 320] width 74 height 20
click at [776, 317] on input "radio" at bounding box center [784, 320] width 108 height 83
radio input "true"
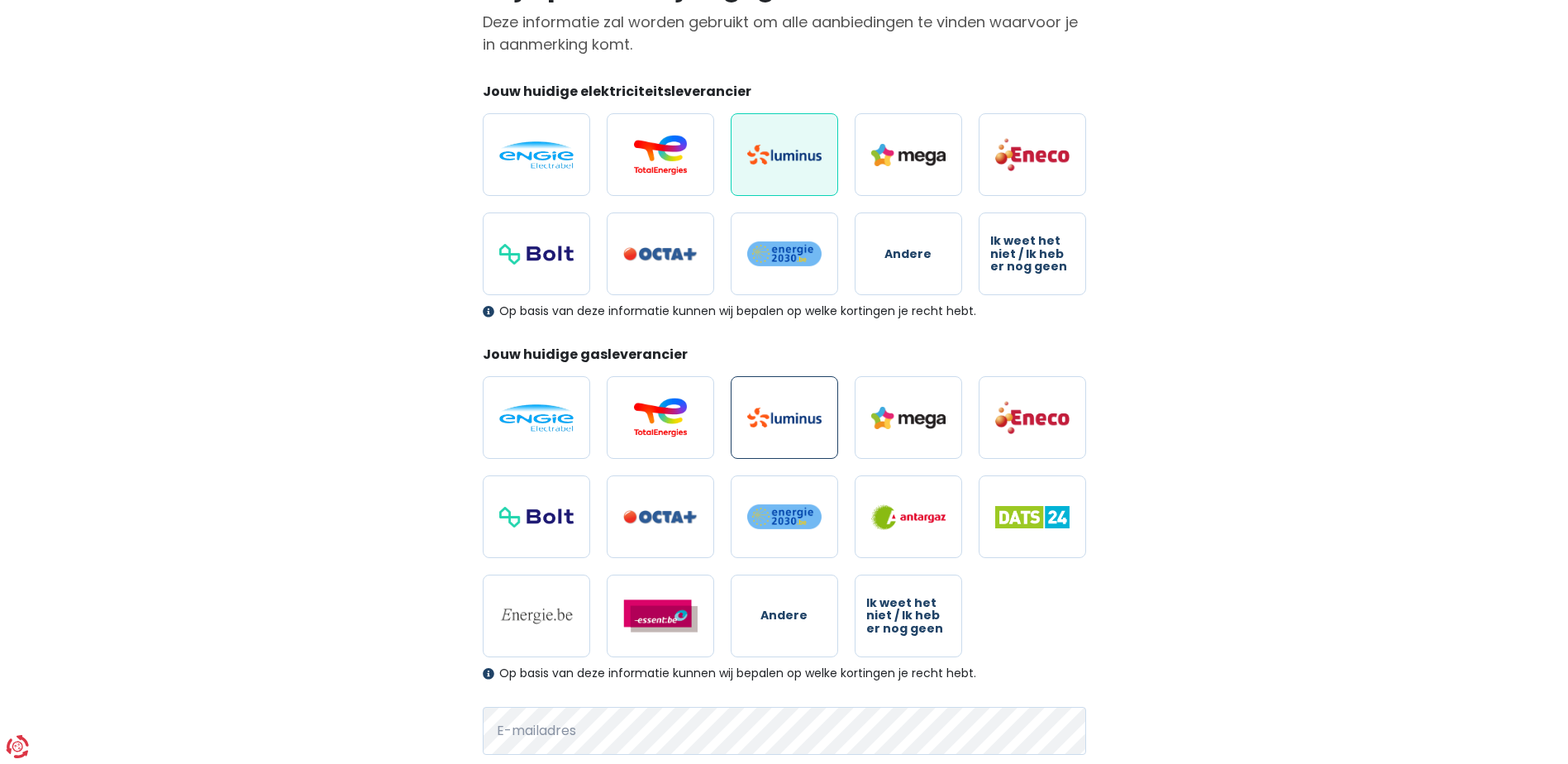
click at [804, 398] on label at bounding box center [784, 418] width 108 height 83
click at [804, 398] on input "radio" at bounding box center [784, 418] width 108 height 83
radio input "true"
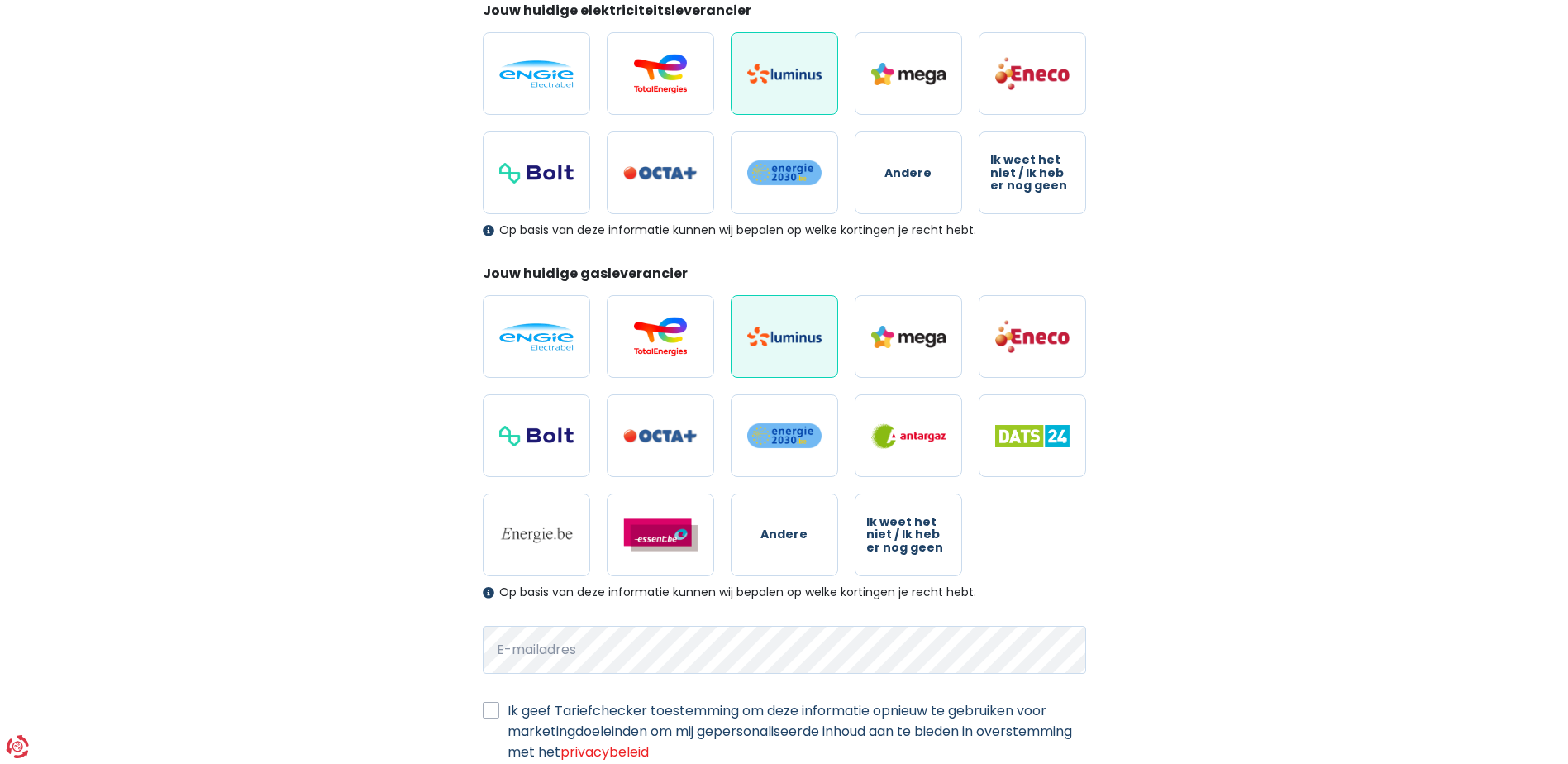
scroll to position [373, 0]
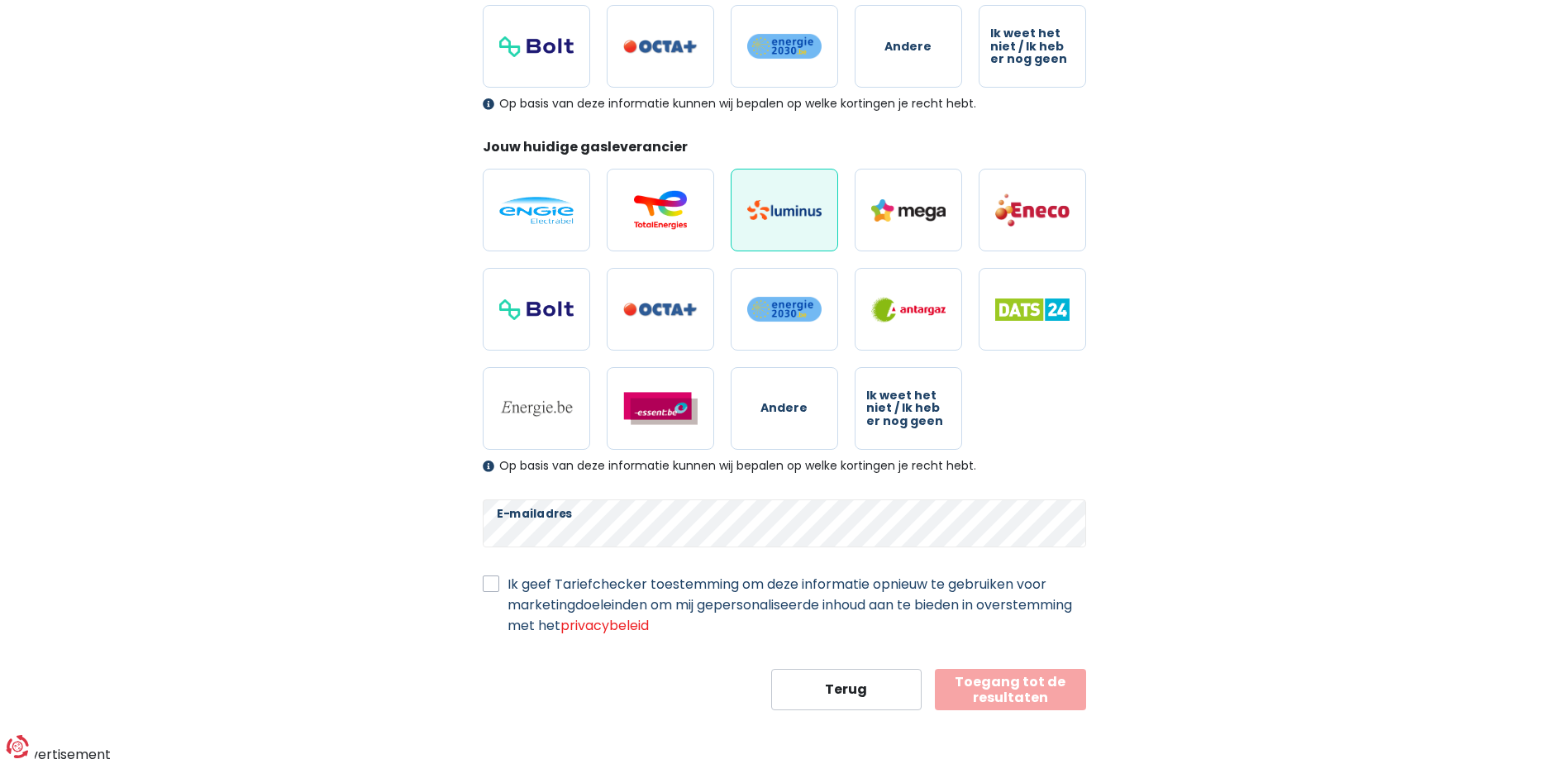
click at [930, 585] on label "Ik geef Tariefchecker toestemming om deze informatie opnieuw te gebruiken voor …" at bounding box center [796, 605] width 579 height 62
click at [499, 585] on input "Ik geef Tariefchecker toestemming om deze informatie opnieuw te gebruiken voor …" at bounding box center [490, 582] width 16 height 16
checkbox input "true"
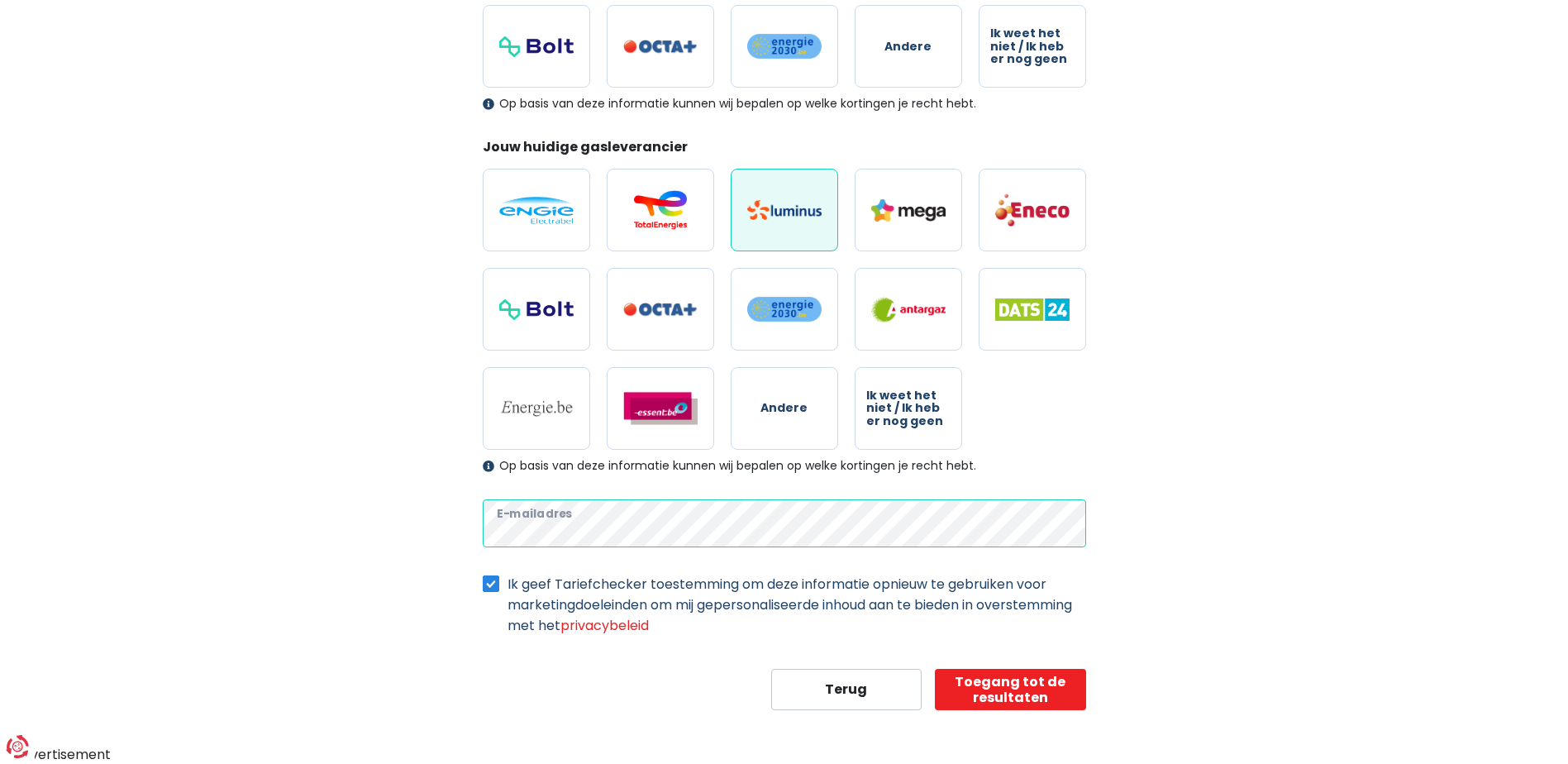
click at [397, 509] on div "Mijn persoonlijke gegevens Deze informatie zal worden gebruikt om alle aanbiedi…" at bounding box center [784, 232] width 942 height 955
click at [446, 517] on div "Mijn persoonlijke gegevens Deze informatie zal worden gebruikt om alle aanbiedi…" at bounding box center [784, 232] width 942 height 955
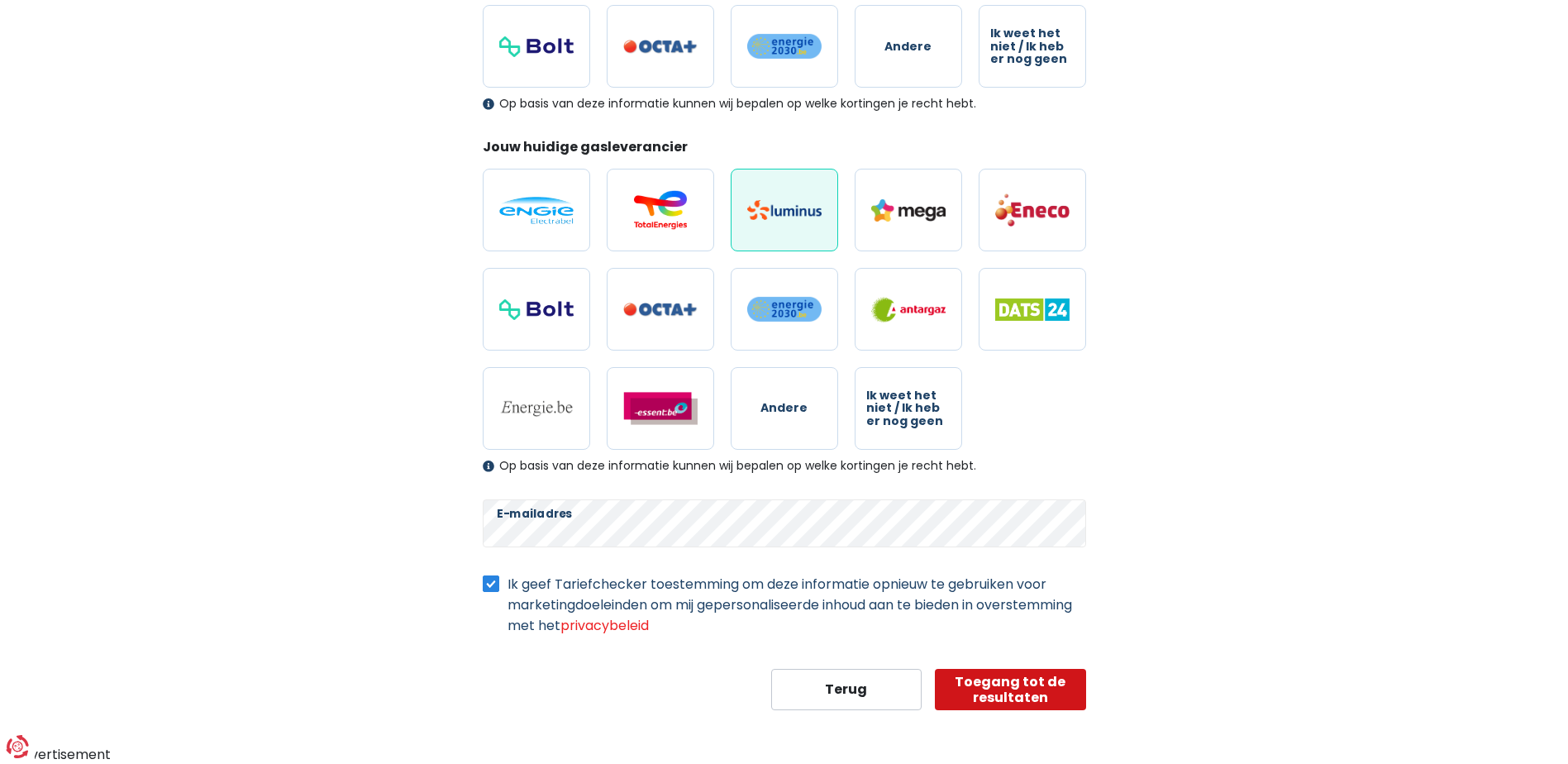
click at [1055, 675] on button "Toegang tot de resultaten" at bounding box center [1010, 689] width 152 height 41
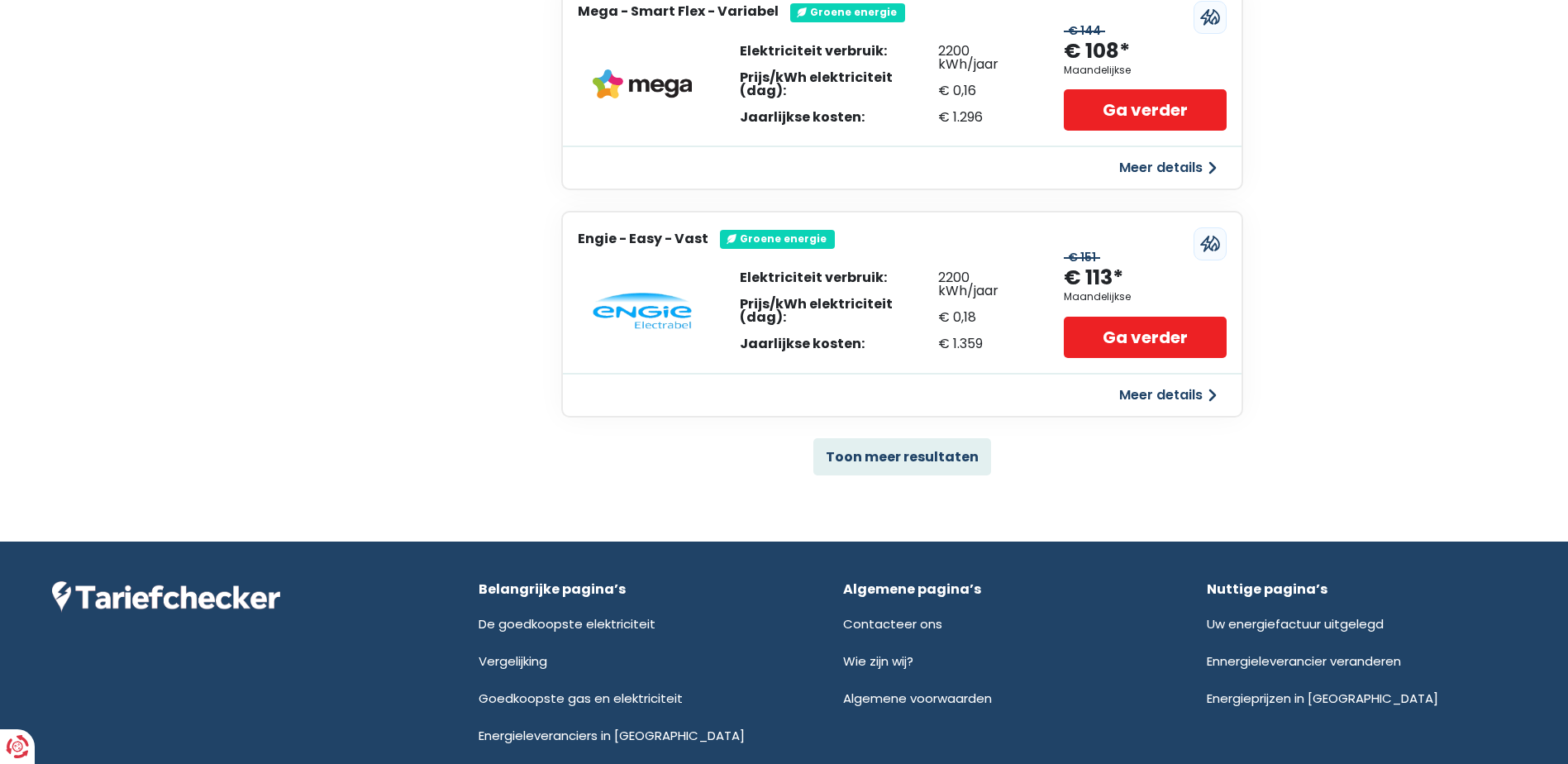
scroll to position [1105, 0]
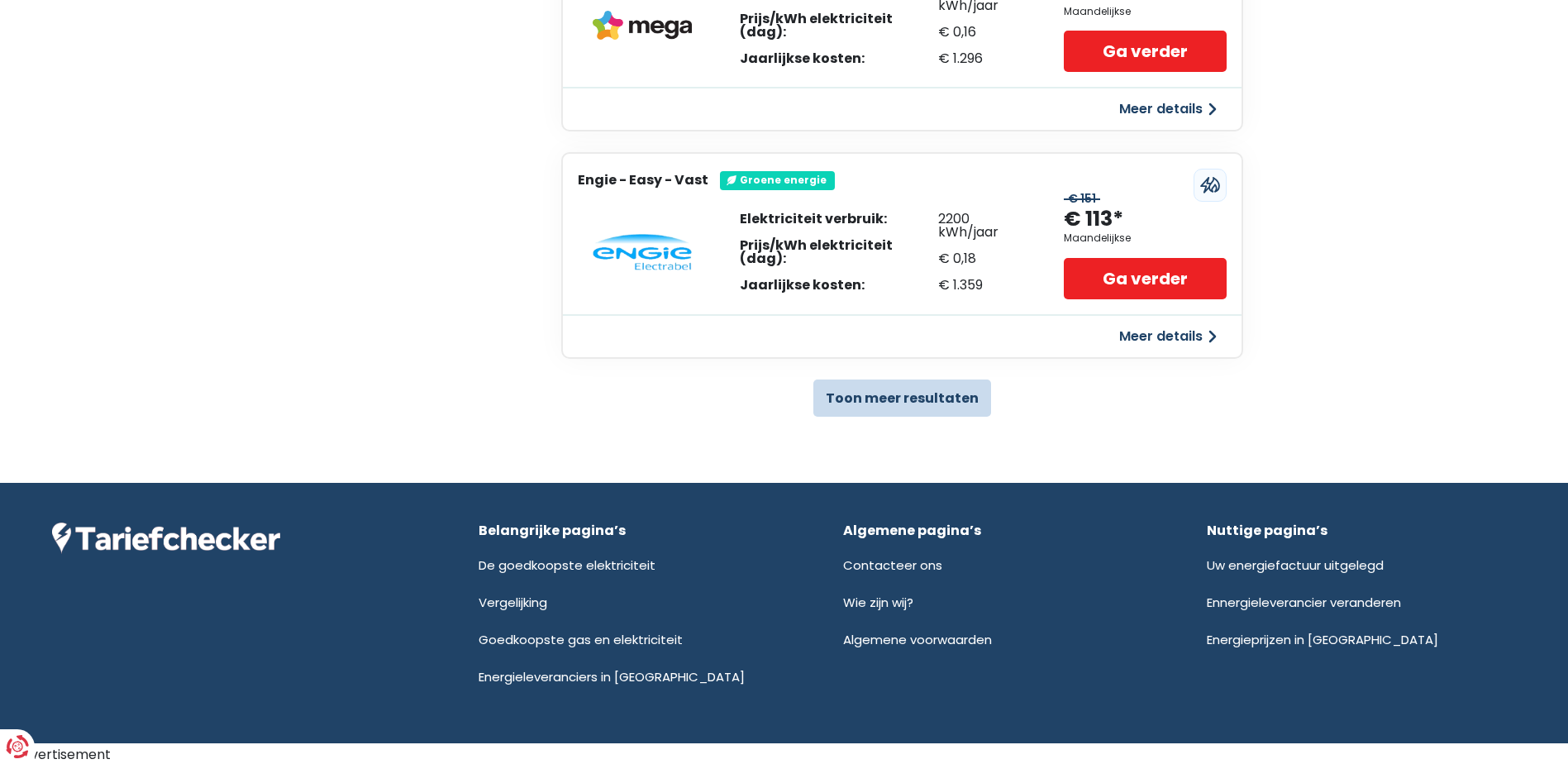
click at [947, 382] on button "Toon meer resultaten" at bounding box center [902, 398] width 177 height 37
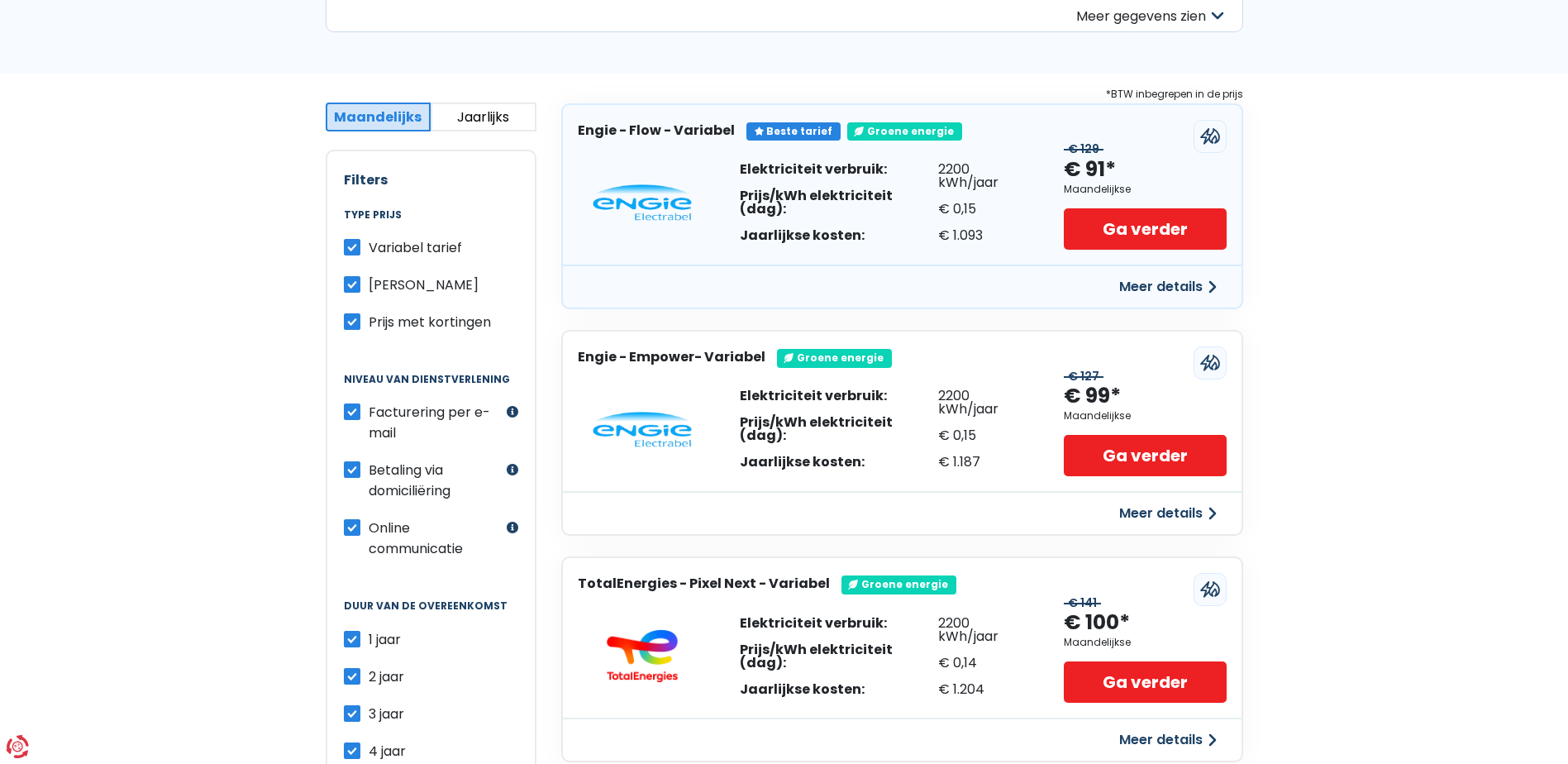
scroll to position [0, 0]
